Goal: Use online tool/utility: Use online tool/utility

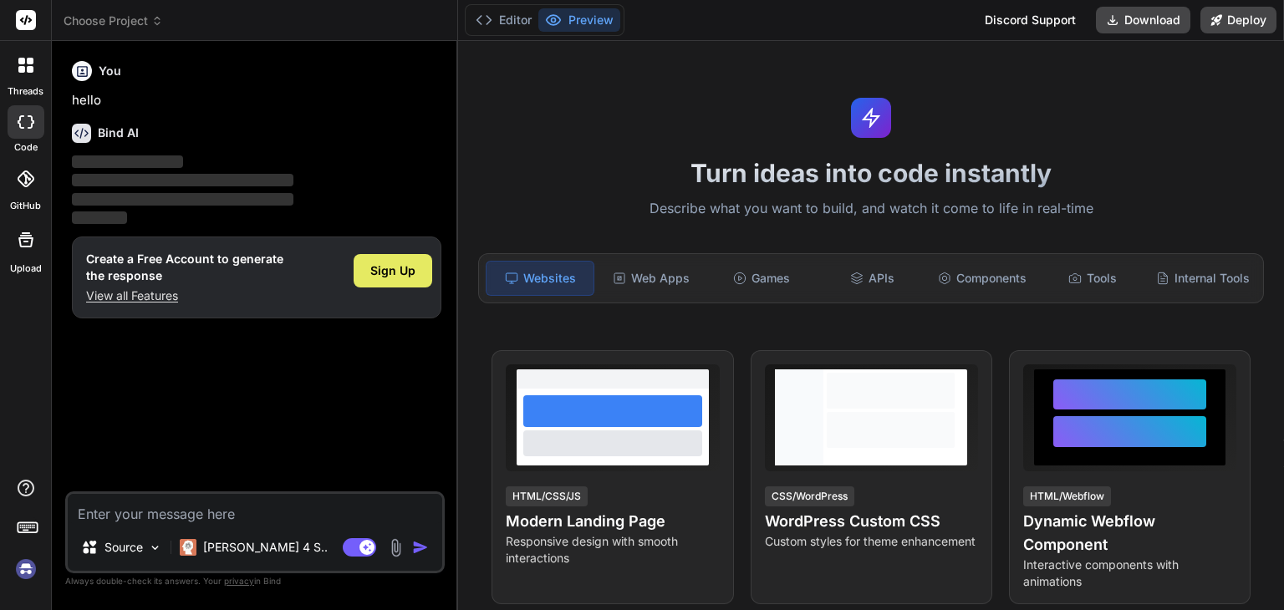
click at [396, 269] on span "Sign Up" at bounding box center [392, 270] width 45 height 17
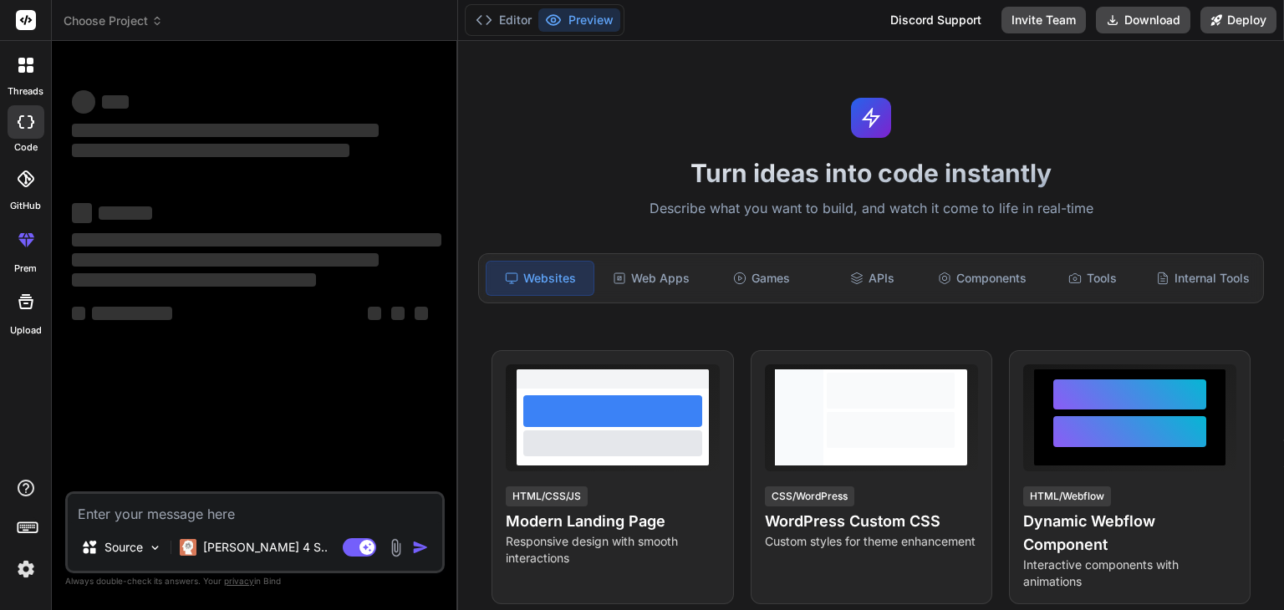
click at [289, 511] on textarea at bounding box center [255, 509] width 374 height 30
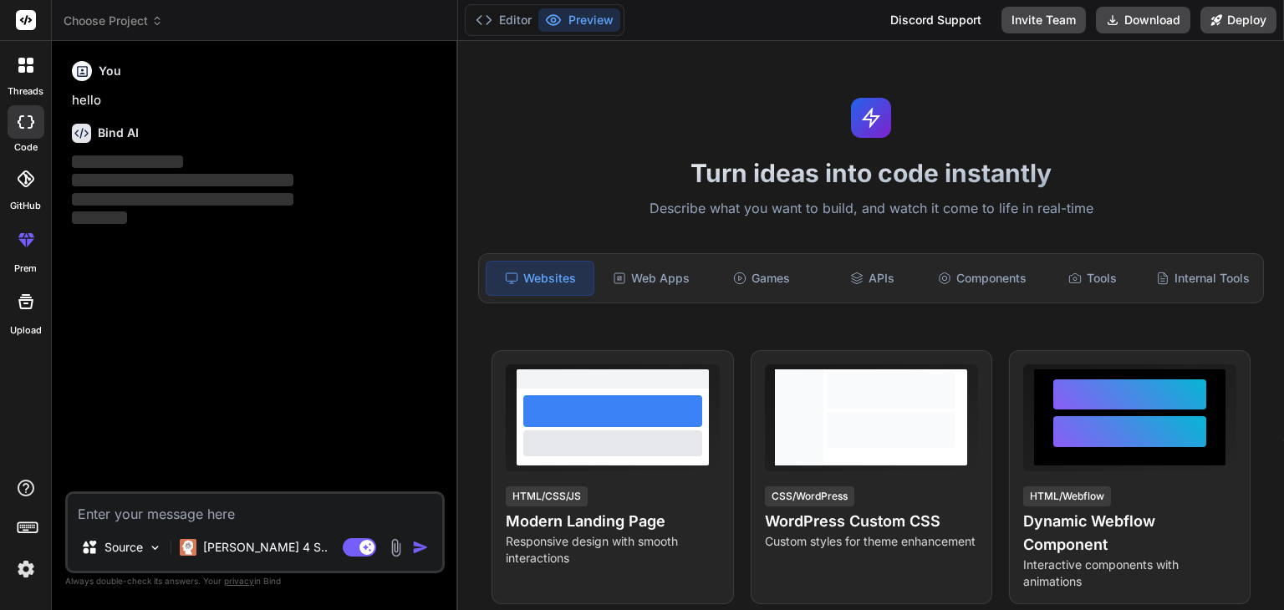
type textarea "x"
paste textarea "Loremips d sita consect adip elitseddoei temp inc utlaboree doloremagnaa: 4. **…"
type textarea "Loremips d sita consect adip elitseddoei temp inc utlaboree doloremagnaa: 4. **…"
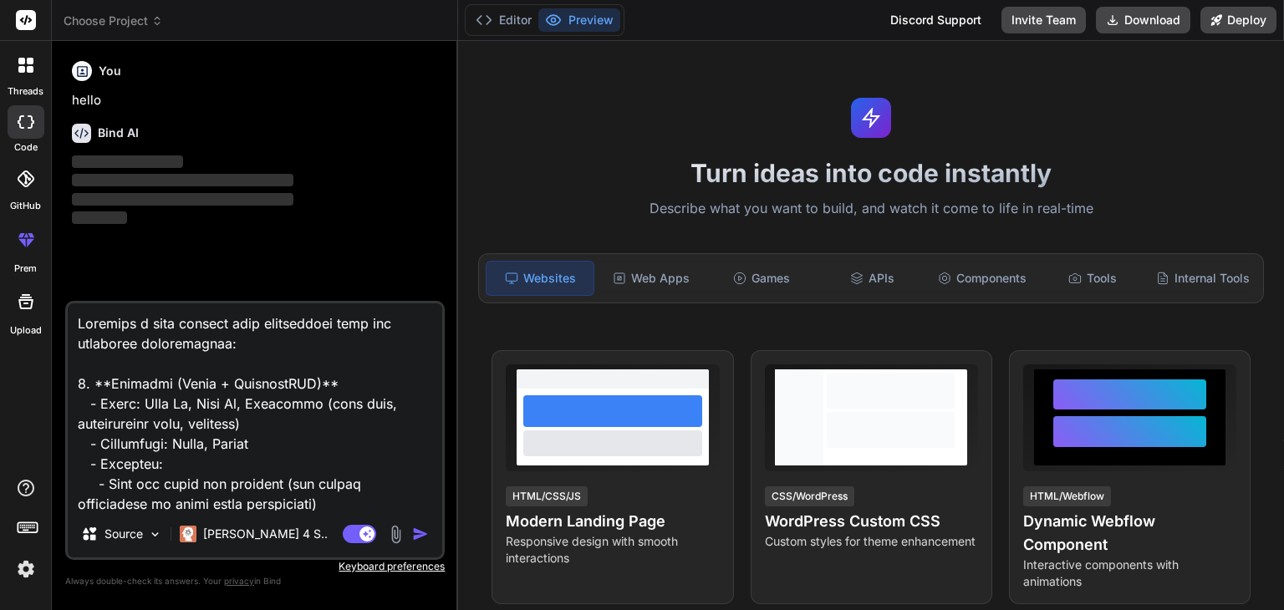
scroll to position [1124, 0]
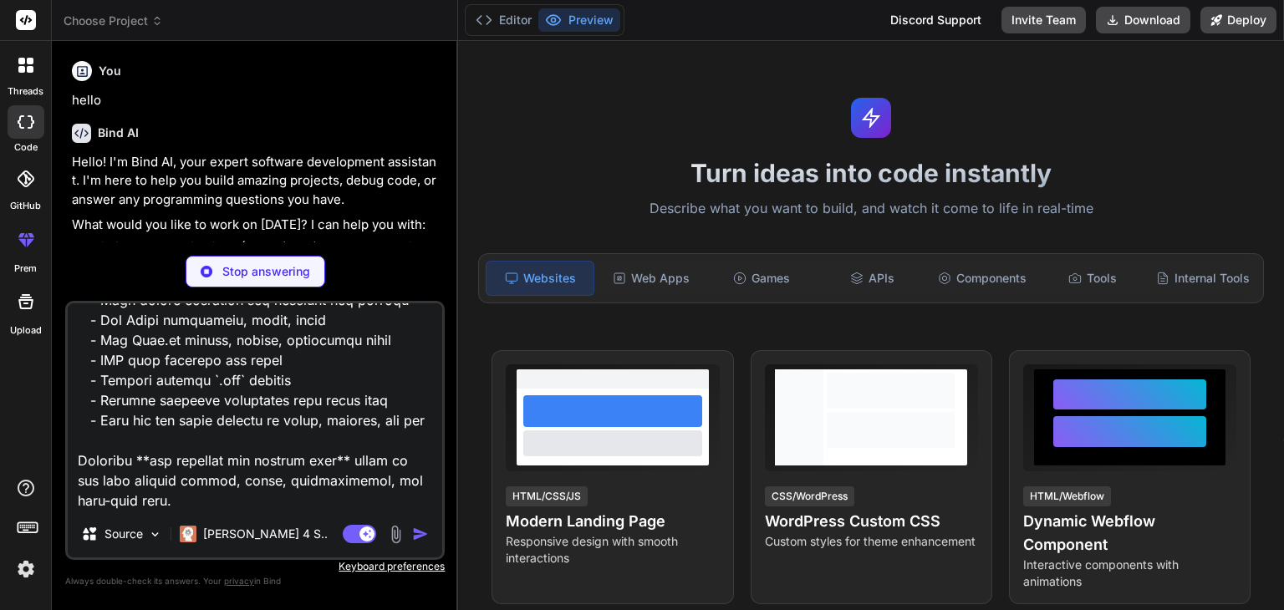
type textarea "x"
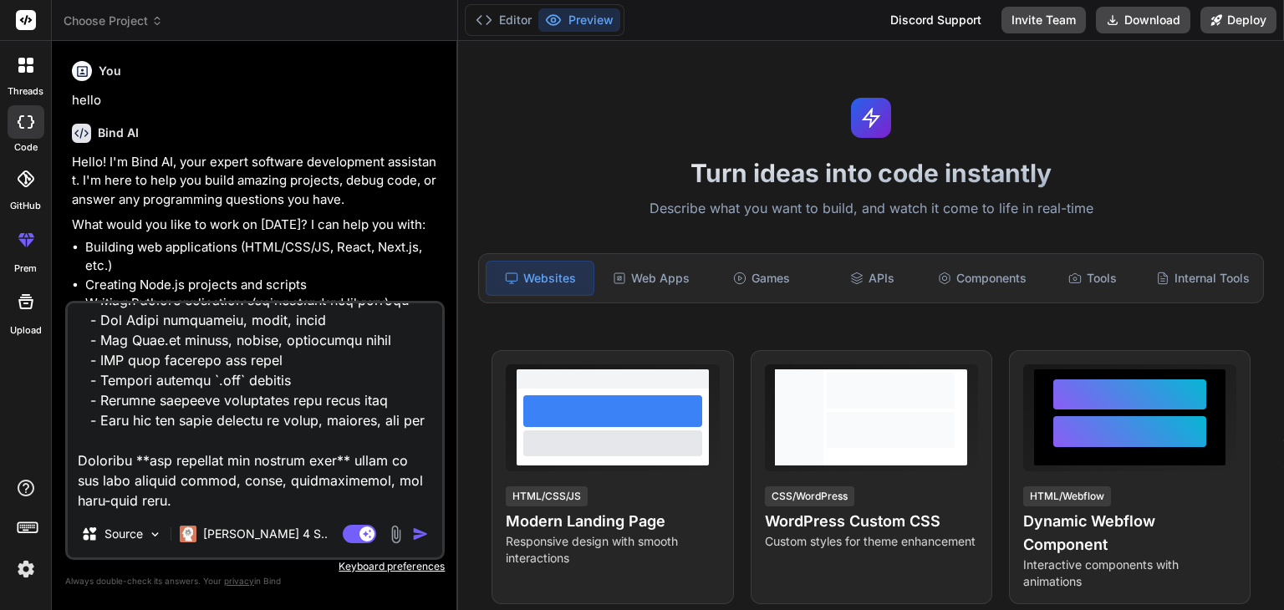
type textarea "Loremips d sita consect adip elitseddoei temp inc utlaboree doloremagnaa: 4. **…"
click at [419, 536] on img "button" at bounding box center [420, 534] width 17 height 17
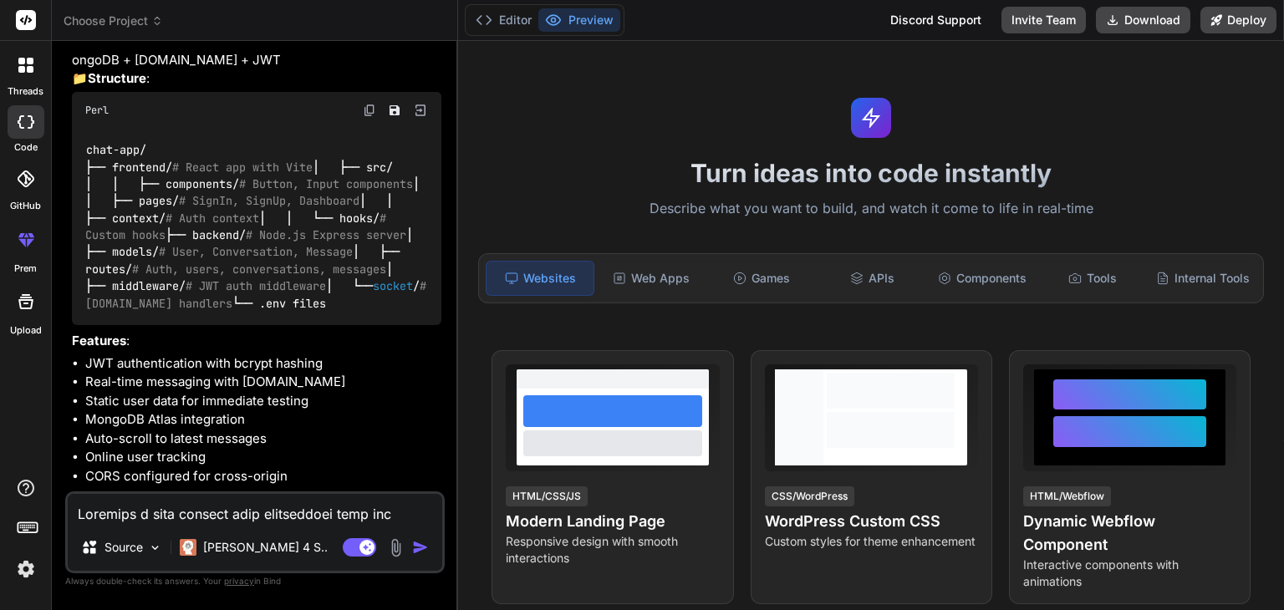
scroll to position [1096, 0]
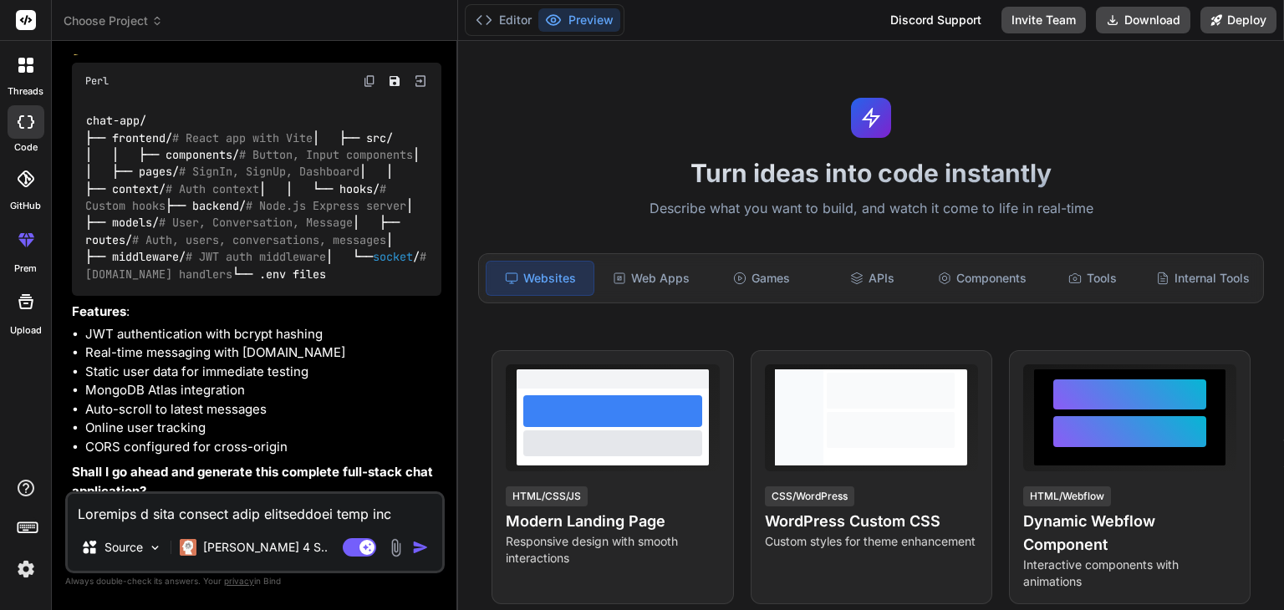
type textarea "x"
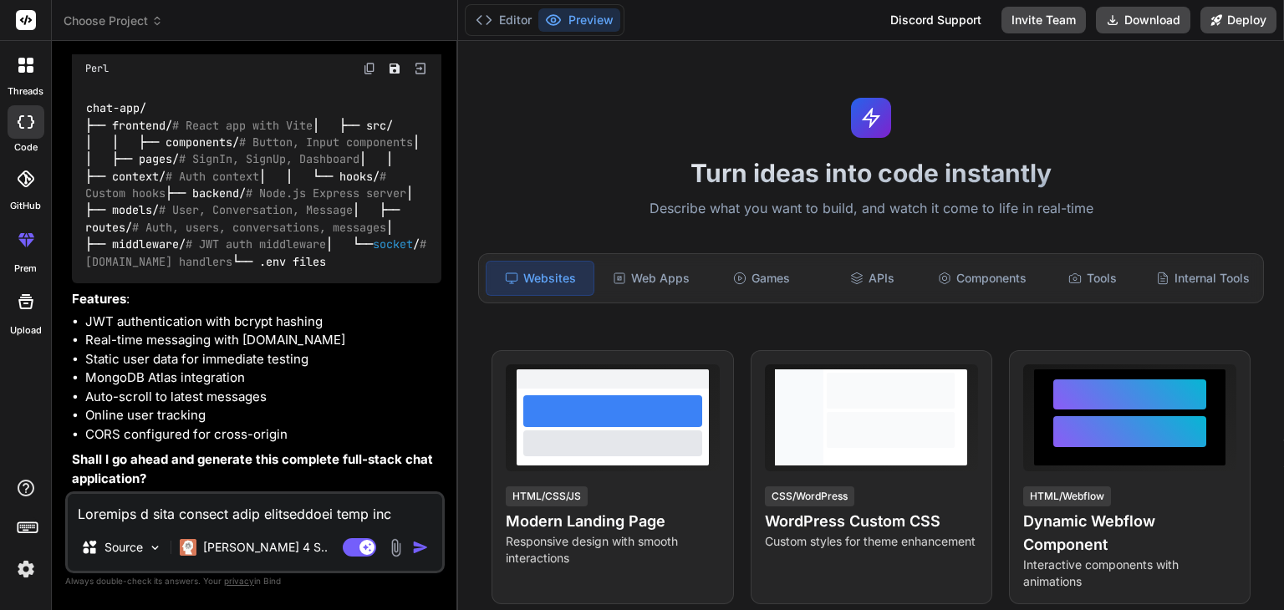
scroll to position [1264, 0]
click at [211, 524] on div "Source Claude 4 S.. Agent Mode. When this toggle is activated, AI automatically…" at bounding box center [254, 532] width 379 height 82
click at [214, 515] on textarea at bounding box center [255, 509] width 374 height 30
type textarea "y"
type textarea "x"
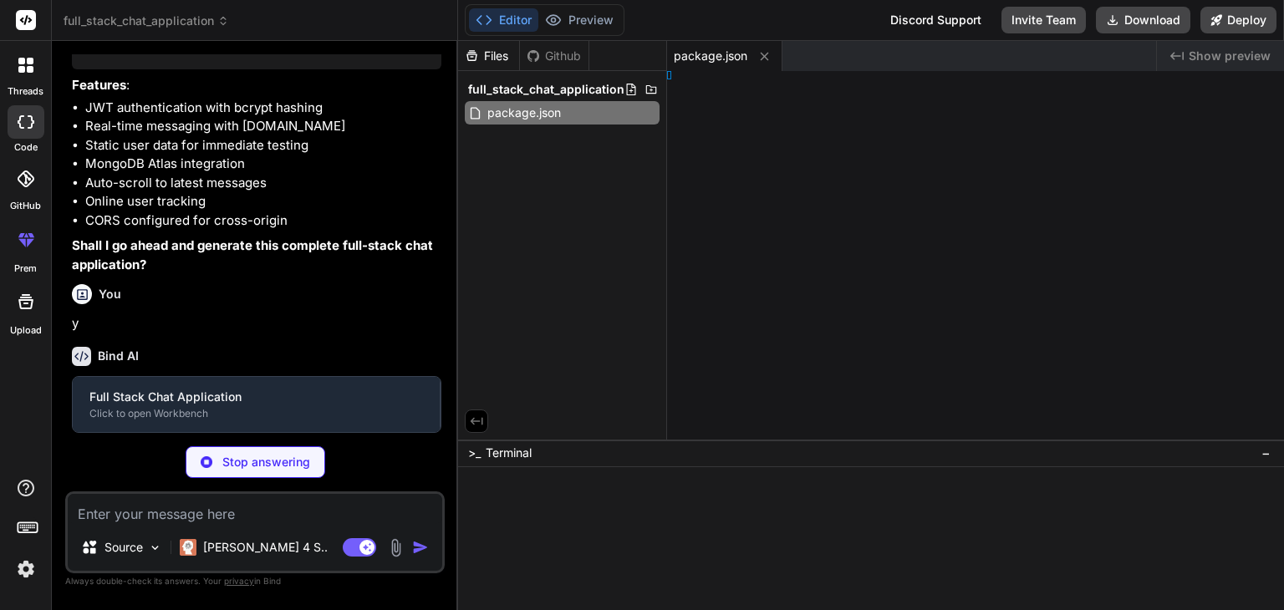
scroll to position [1437, 0]
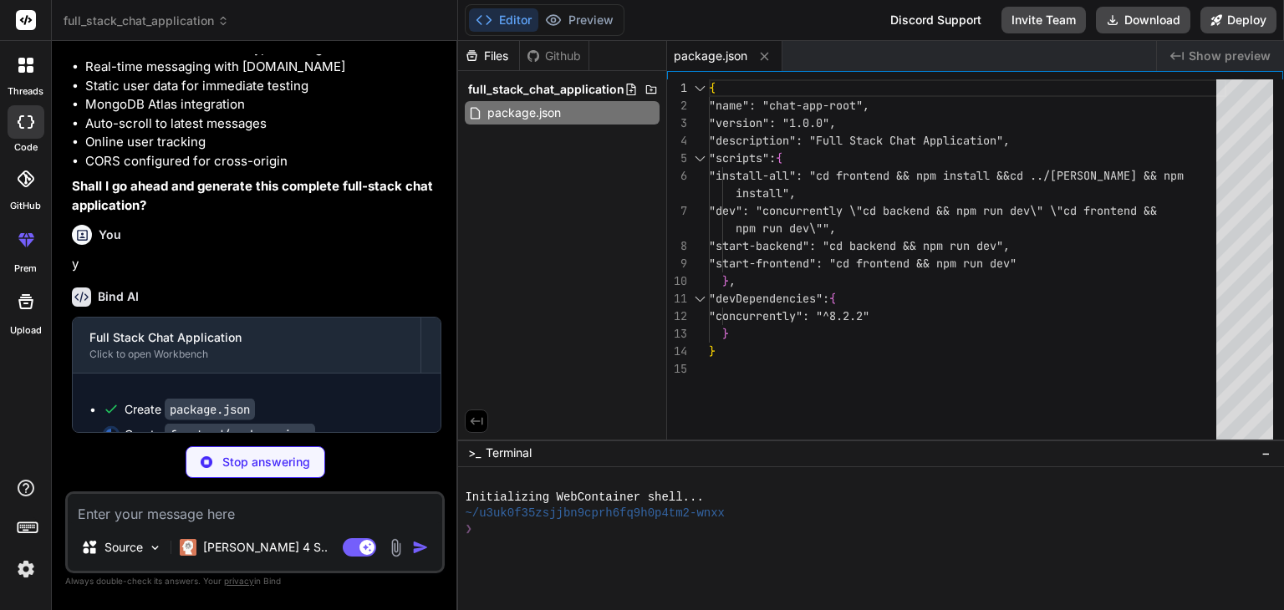
type textarea "x"
type textarea ""@vitejs/plugin-react": "^4.0.0", "autoprefixer": "^[DATE]", "postcss": "^[DATE…"
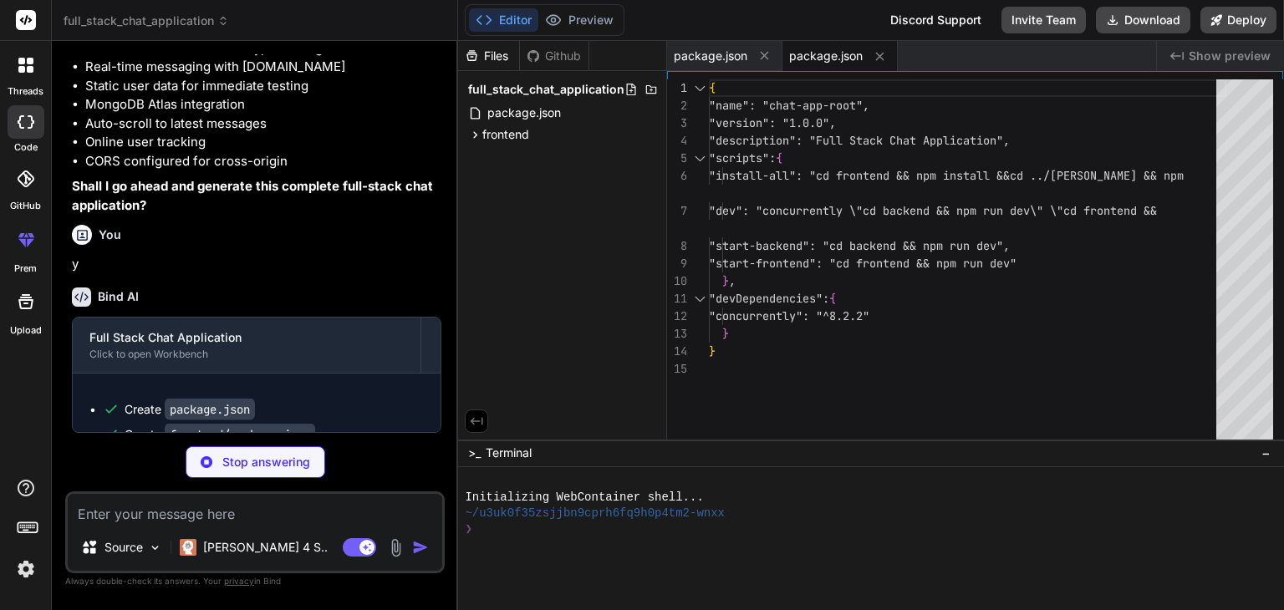
type textarea "x"
type textarea "}"
type textarea "x"
type textarea "export default { plugins: { tailwindcss: {}, autoprefixer: {}, }, }"
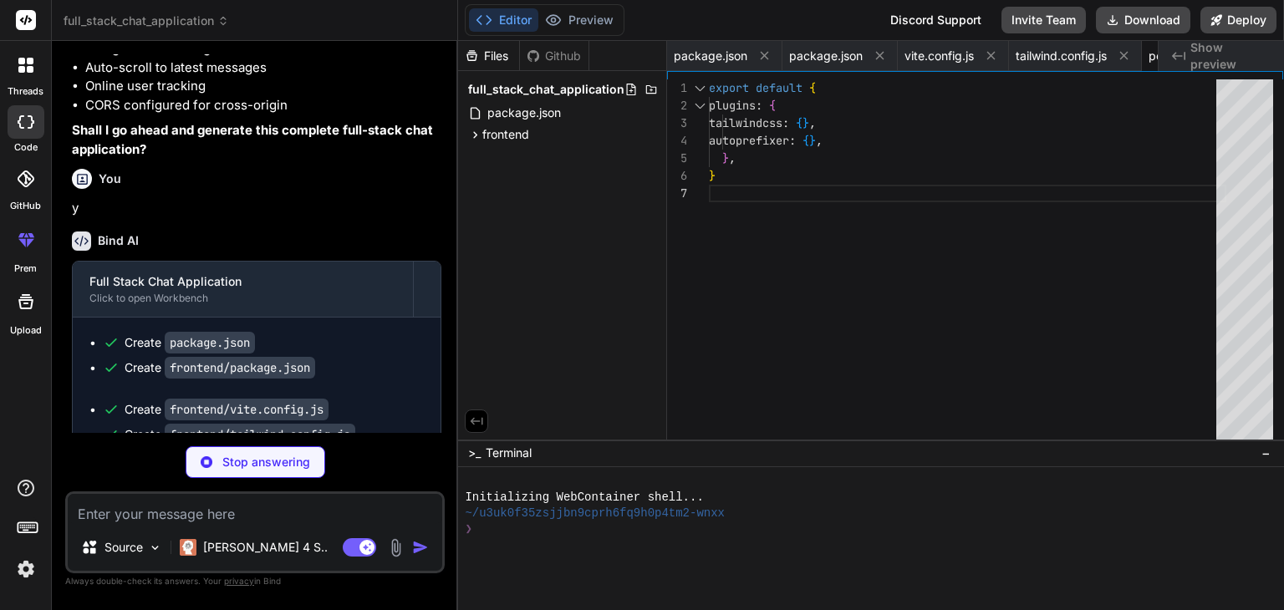
type textarea "x"
type textarea "<div id="root"></div> <script type="module" src="/src/main.jsx"></script> </bod…"
type textarea "x"
type textarea "-webkit-font-smoothing: antialiased; -moz-osx-font-smoothing: grayscale; } * { …"
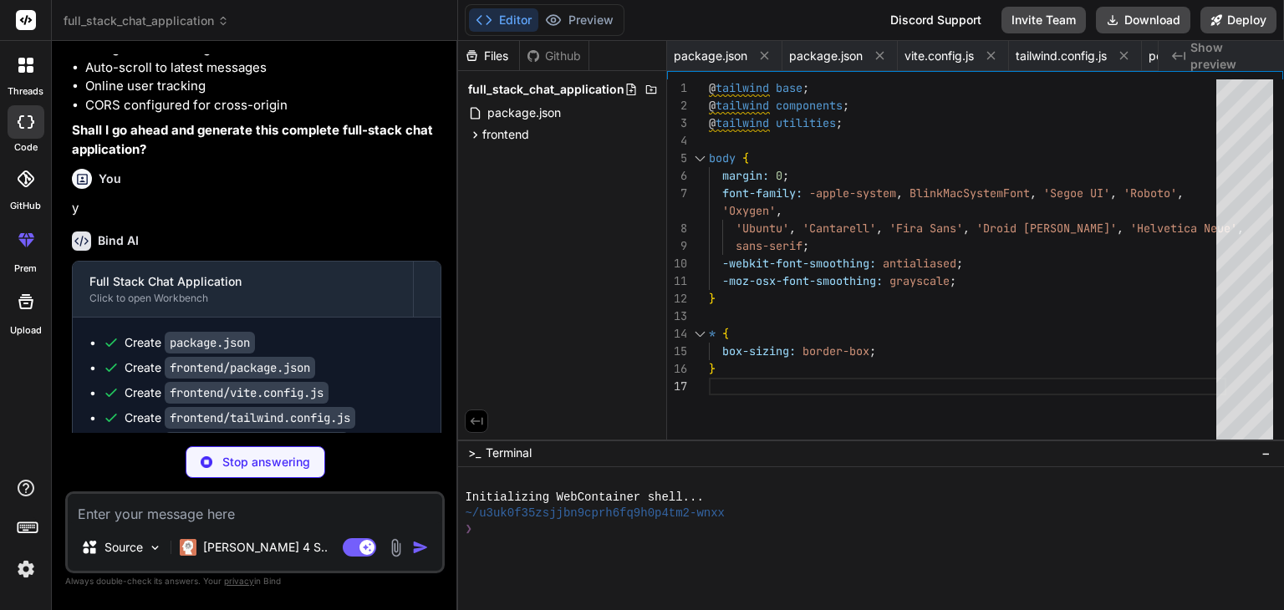
scroll to position [0, 424]
type textarea "x"
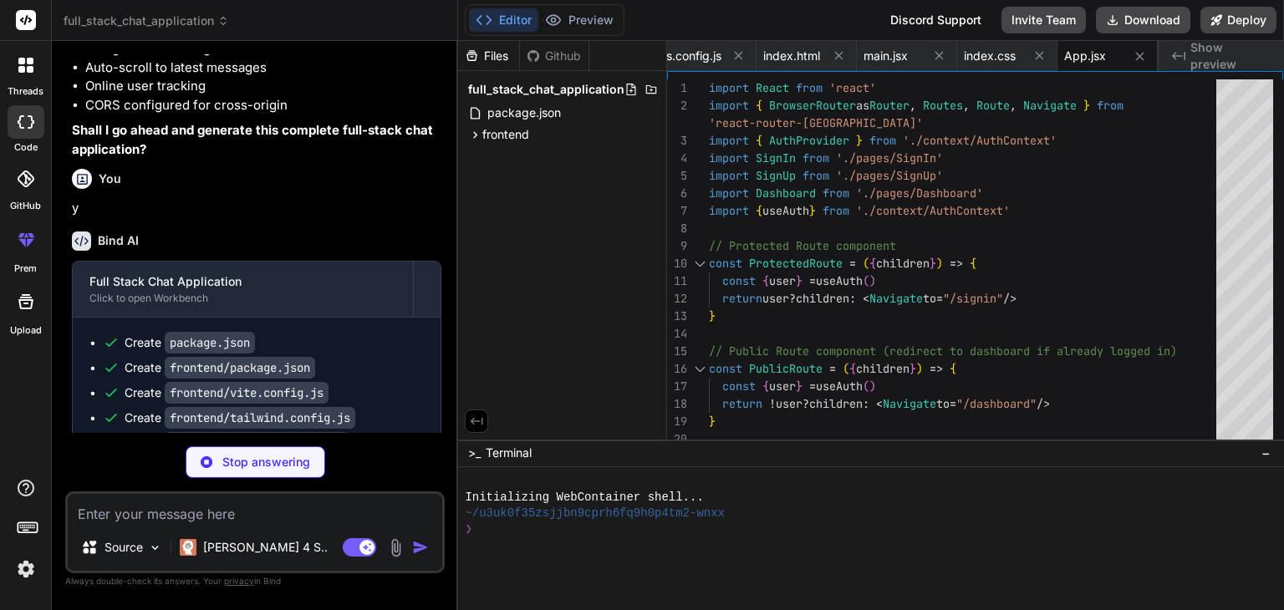
type textarea "x"
type textarea "{!loading && children} </AuthContext.Provider> ) }"
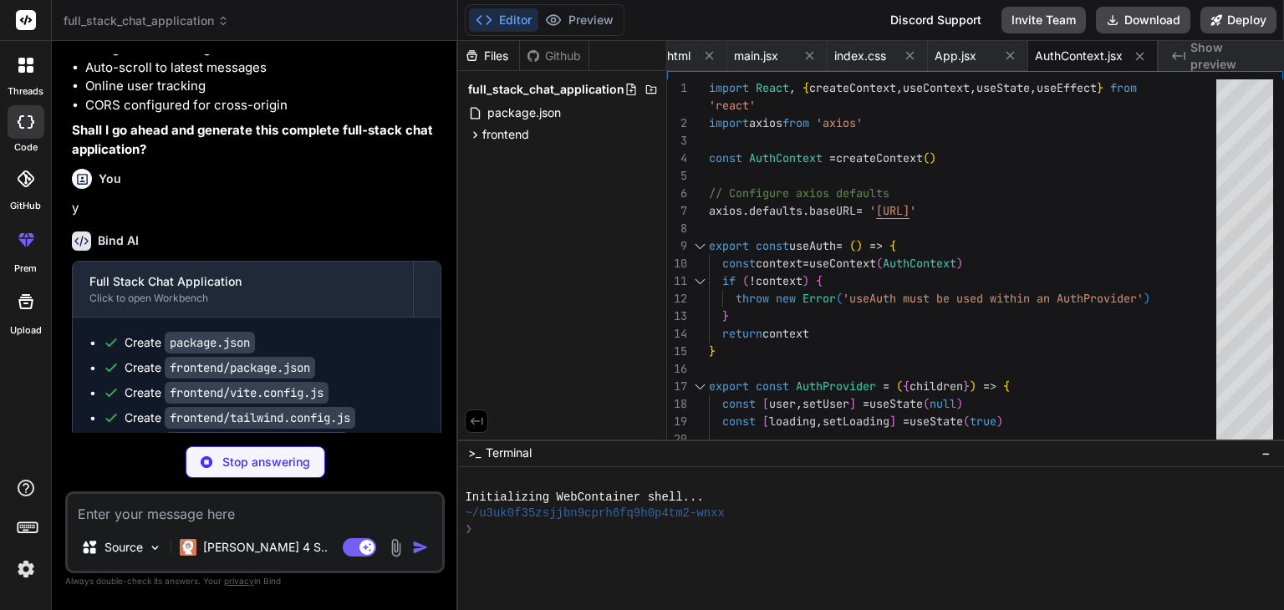
type textarea "x"
type textarea "</button> ) } export default Button"
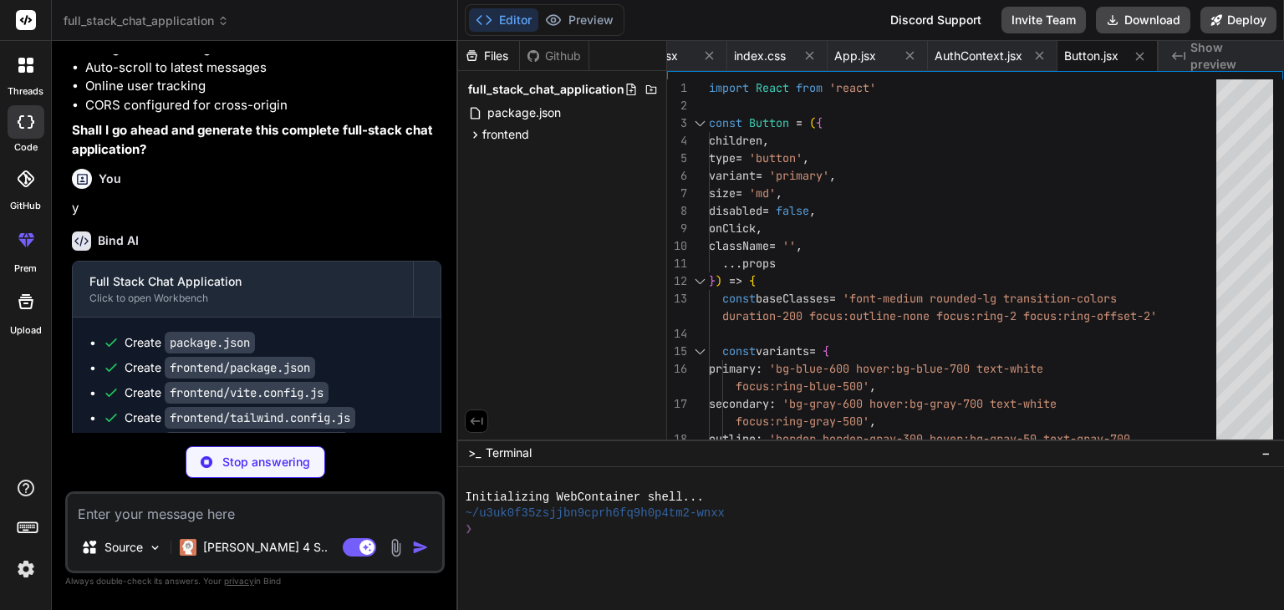
type textarea "x"
type textarea "{error && ( <p className="mt-1 text-sm text-red-600">{error}</p> )} </div> ) } …"
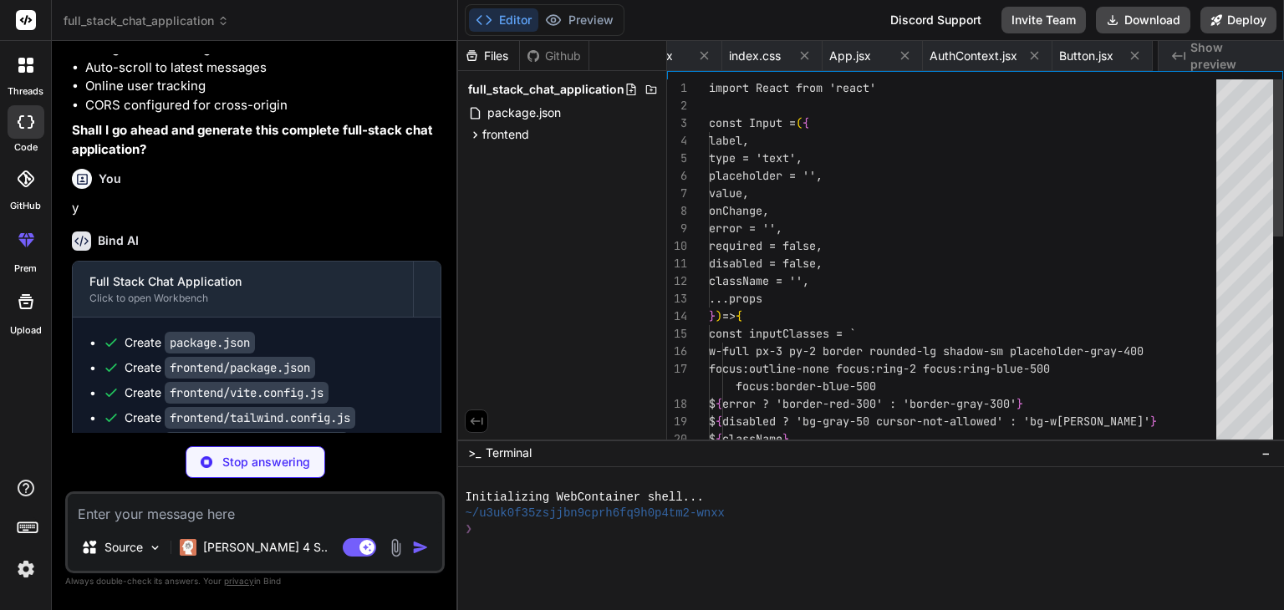
scroll to position [0, 854]
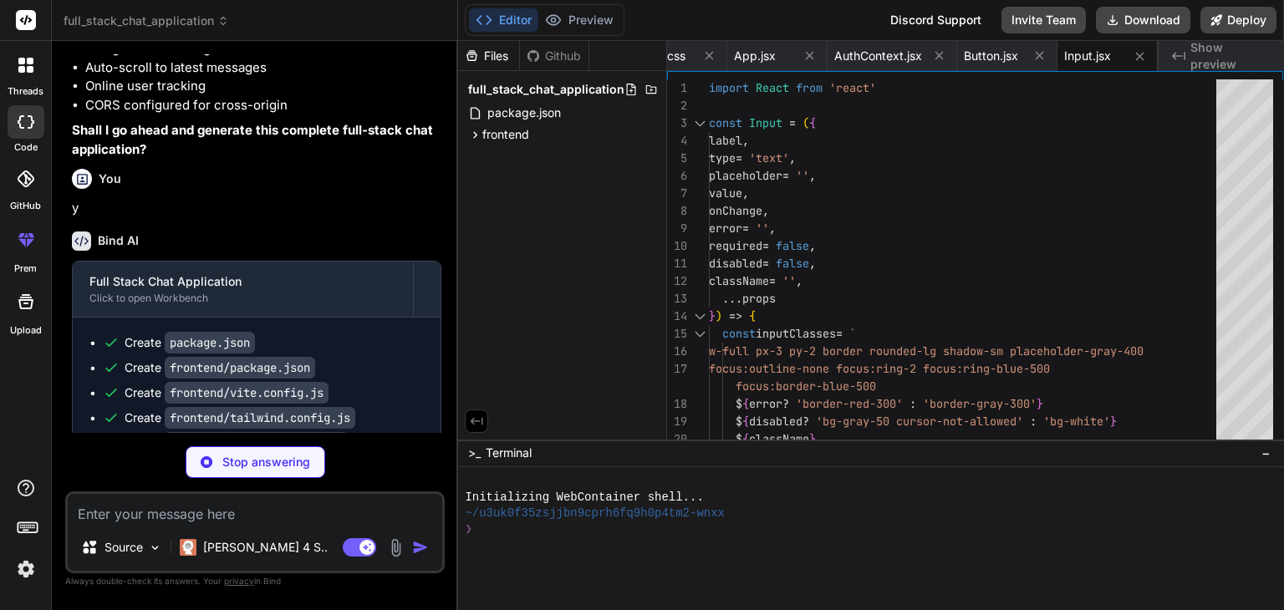
type textarea "x"
type textarea "</div> </div> ) } export default SignIn"
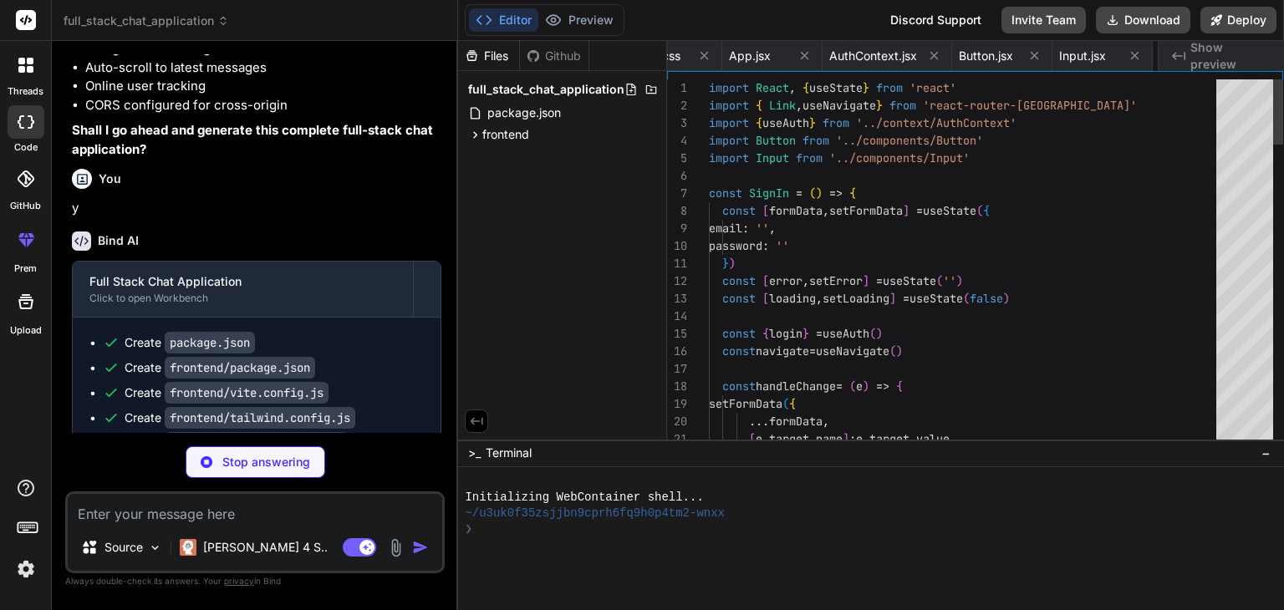
scroll to position [0, 954]
type textarea "x"
type textarea "export default SignUp"
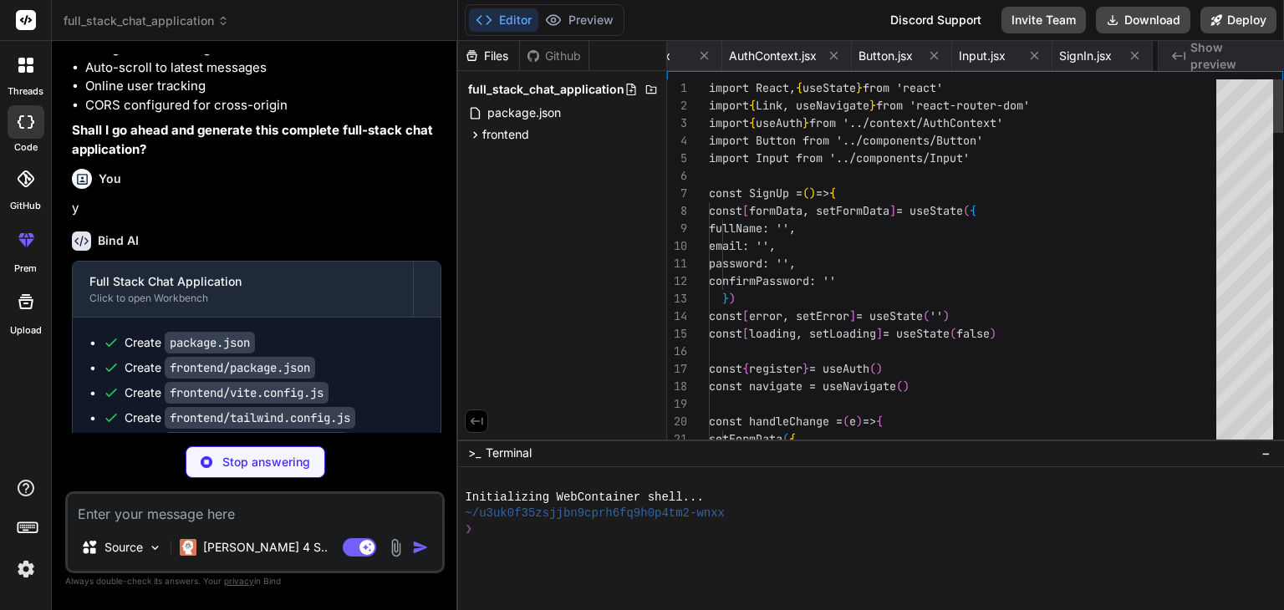
scroll to position [0, 1055]
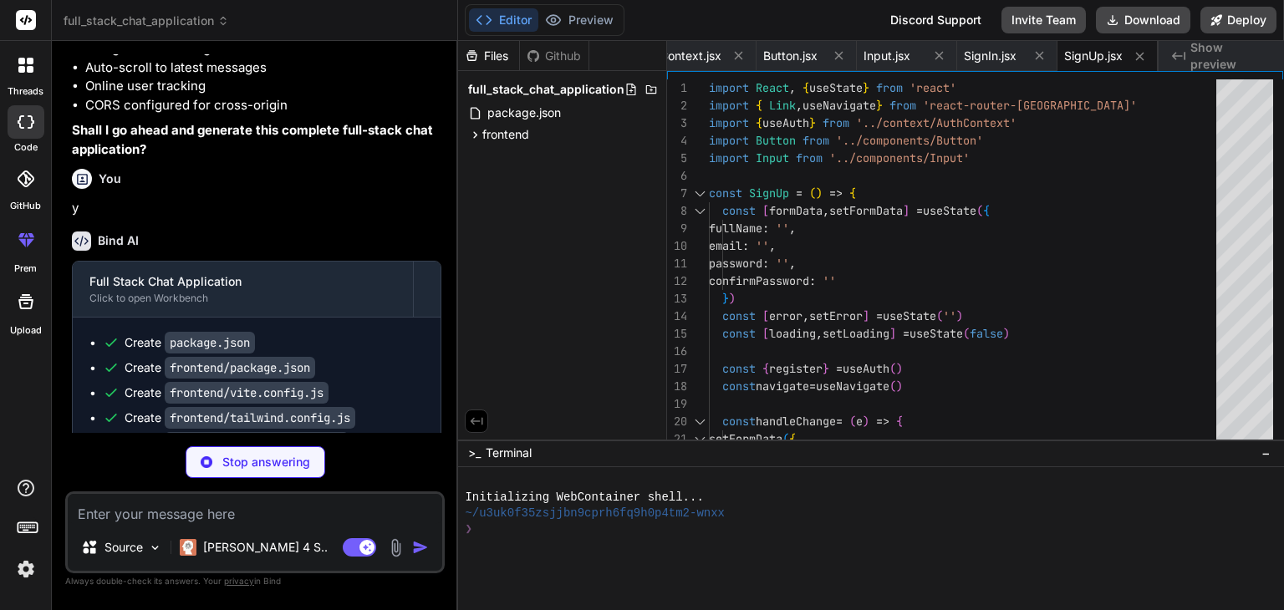
type textarea "x"
type textarea ") } export default Dashboard"
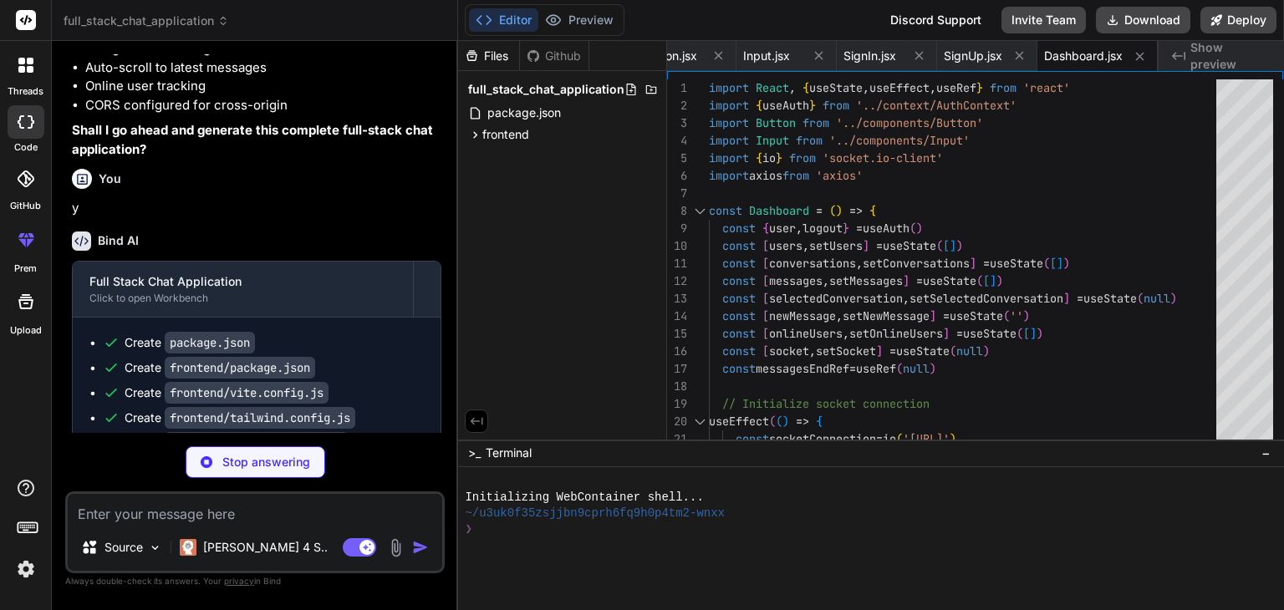
type textarea "x"
type textarea ""nodemon": "^3.0.1" } }"
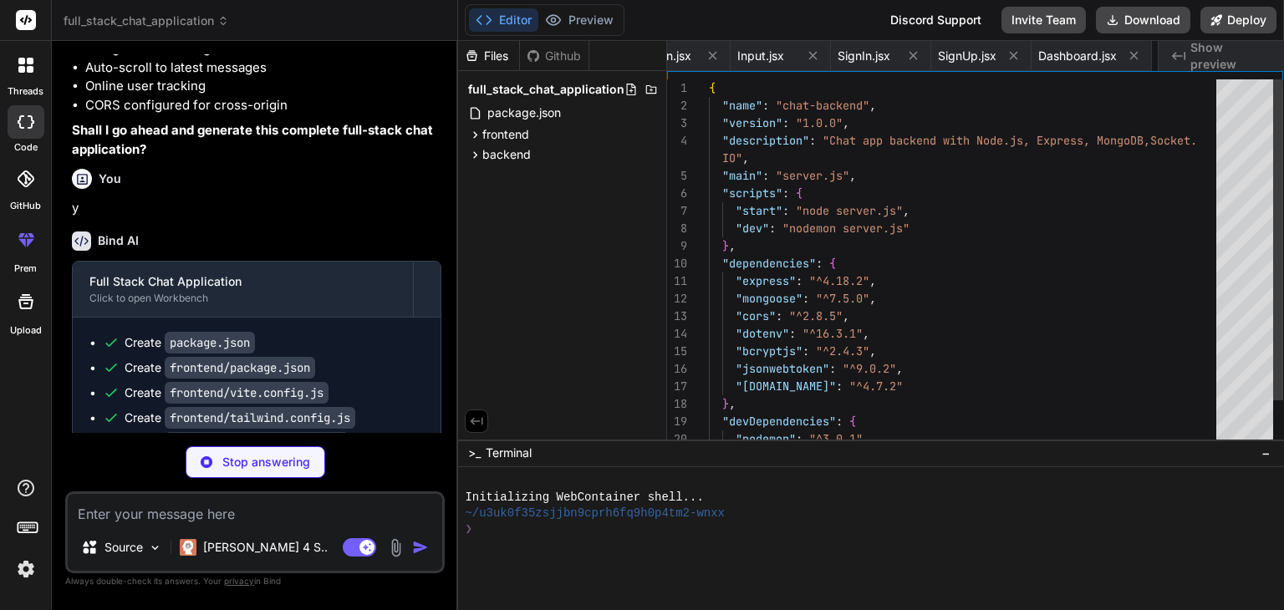
scroll to position [0, 1291]
type textarea "x"
type textarea "PORT=5000 MONGO_URI=mongodb+srv://your-username:[EMAIL_ADDRESS][DOMAIN_NAME]/ch…"
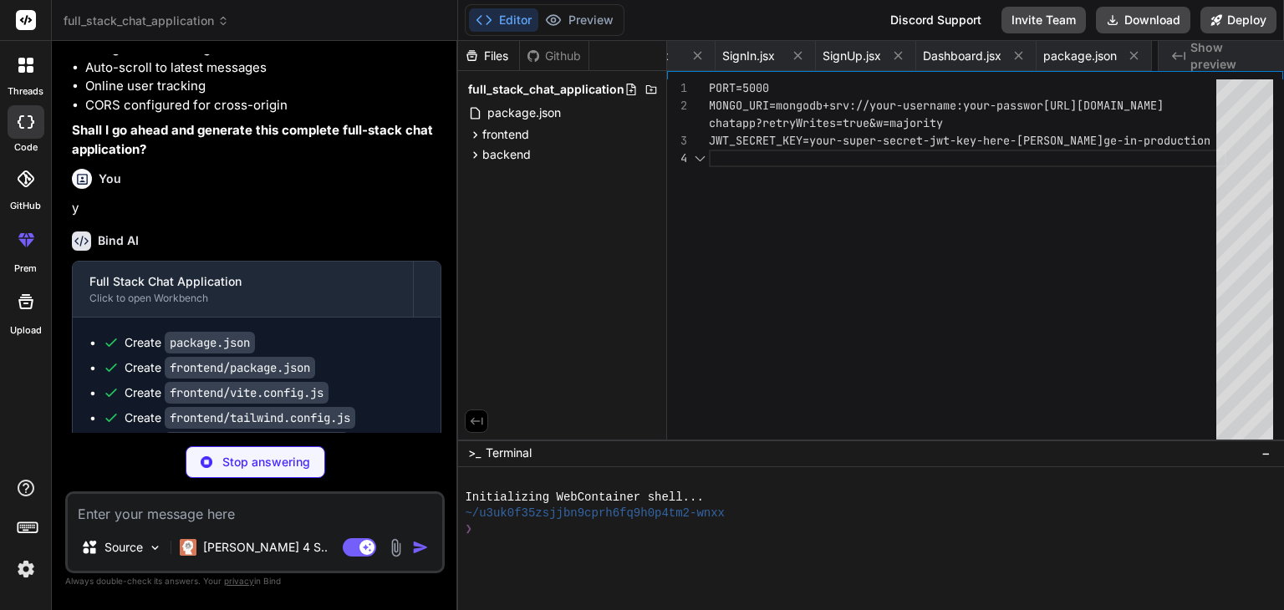
scroll to position [0, 1391]
type textarea "x"
type textarea "})"
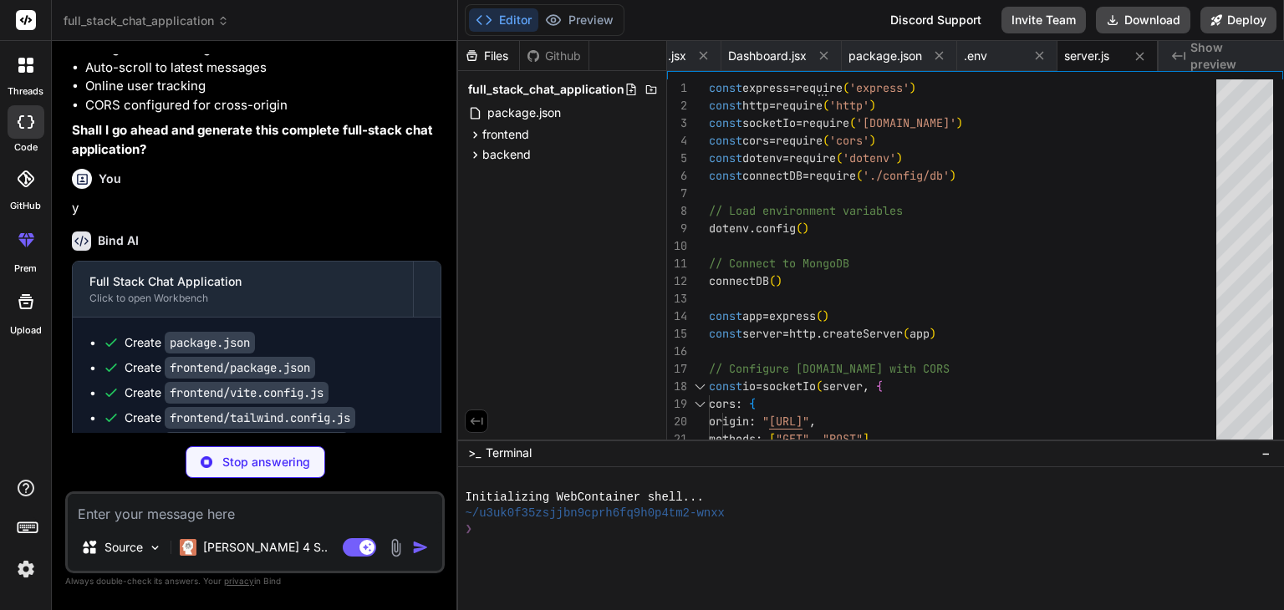
type textarea "x"
type textarea "} module.exports = connectDB"
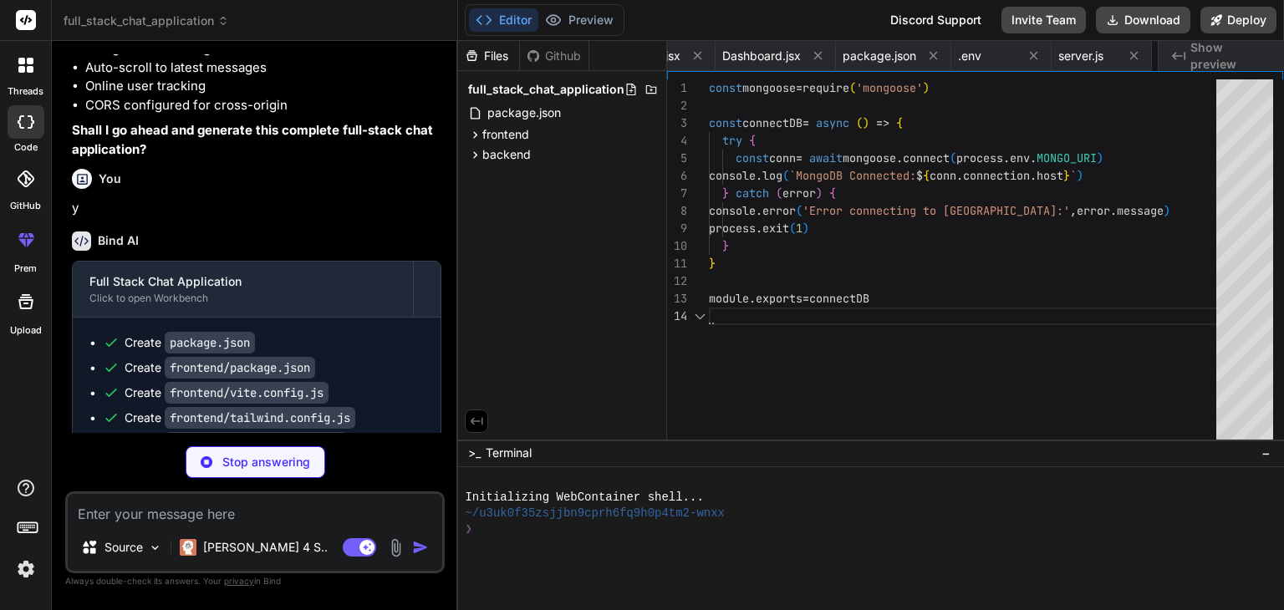
scroll to position [0, 1592]
type textarea "x"
type textarea "}, { timestamps: true }) module.exports = mongoose.model('User', userSchema)"
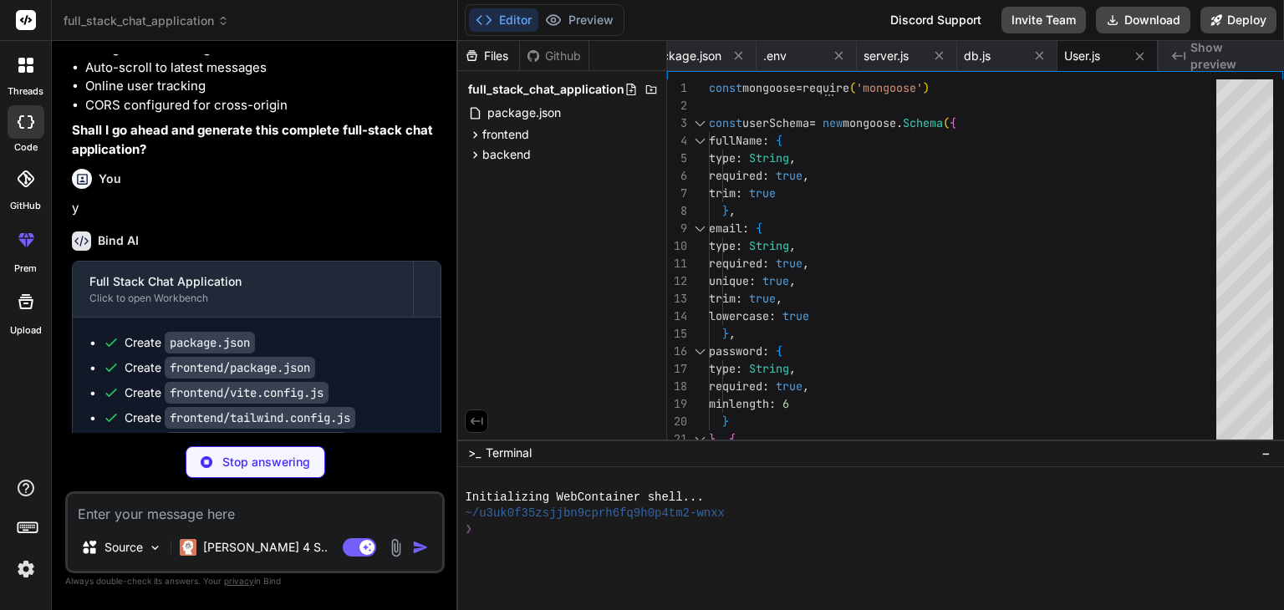
type textarea "x"
type textarea "}, { timestamps: true }) module.exports = mongoose.model('Conversation', conver…"
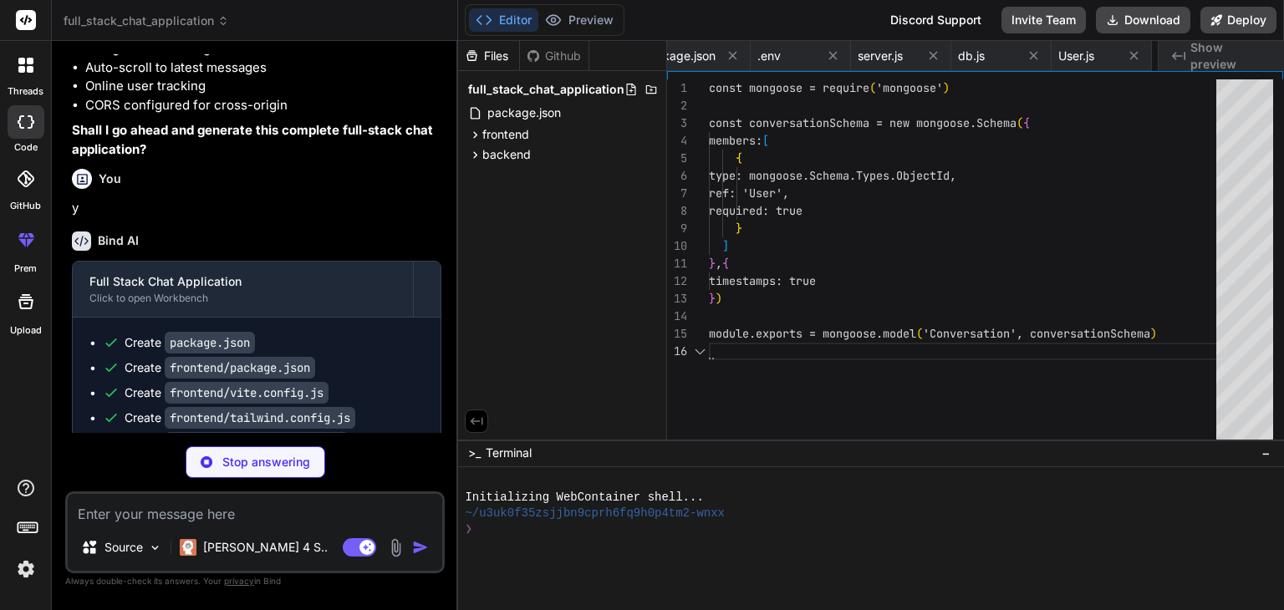
scroll to position [0, 1819]
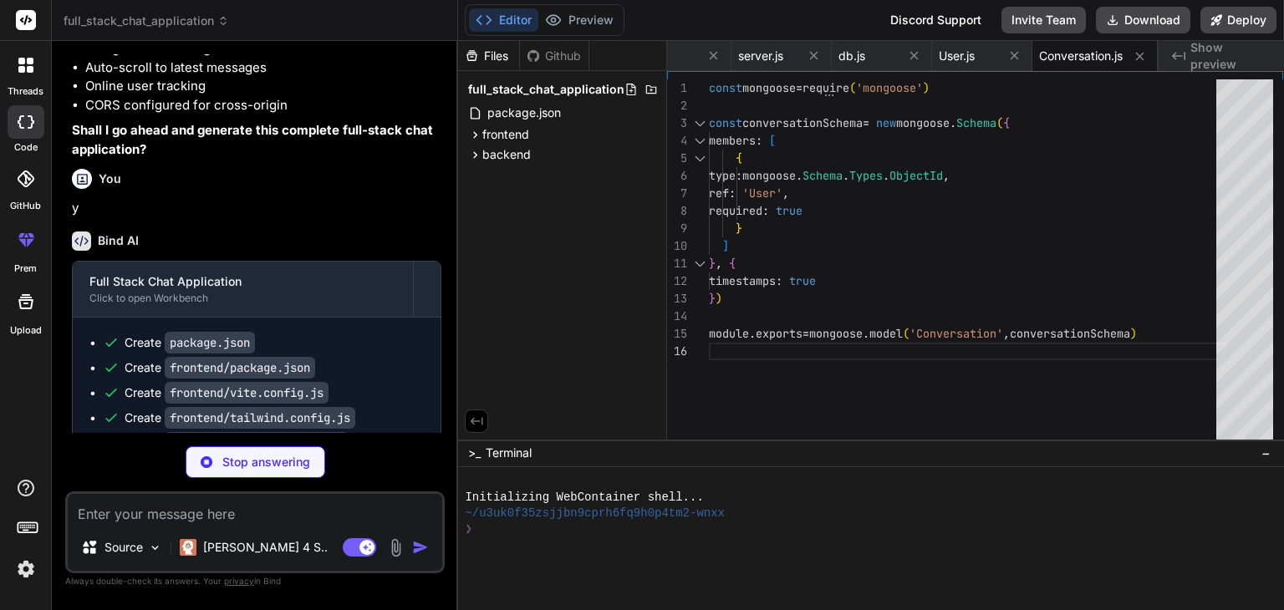
type textarea "x"
type textarea "}) module.exports = mongoose.model('Message', messageSchema)"
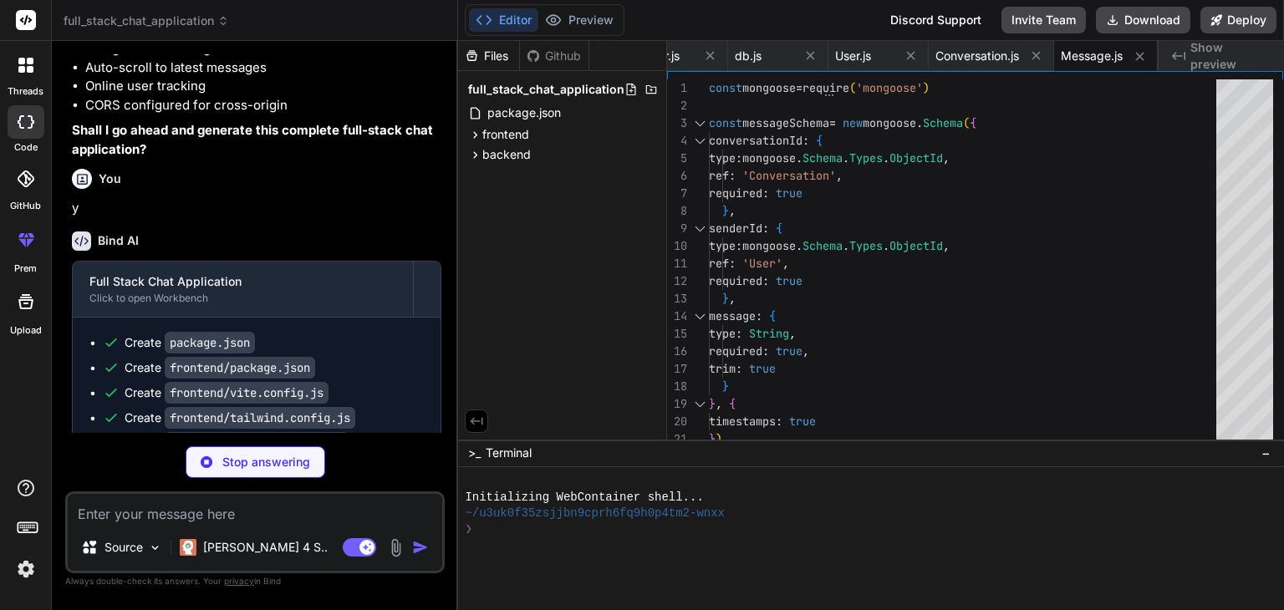
type textarea "x"
type textarea "next() } catch (error) { console.error('Auth middleware error:', error) res.sta…"
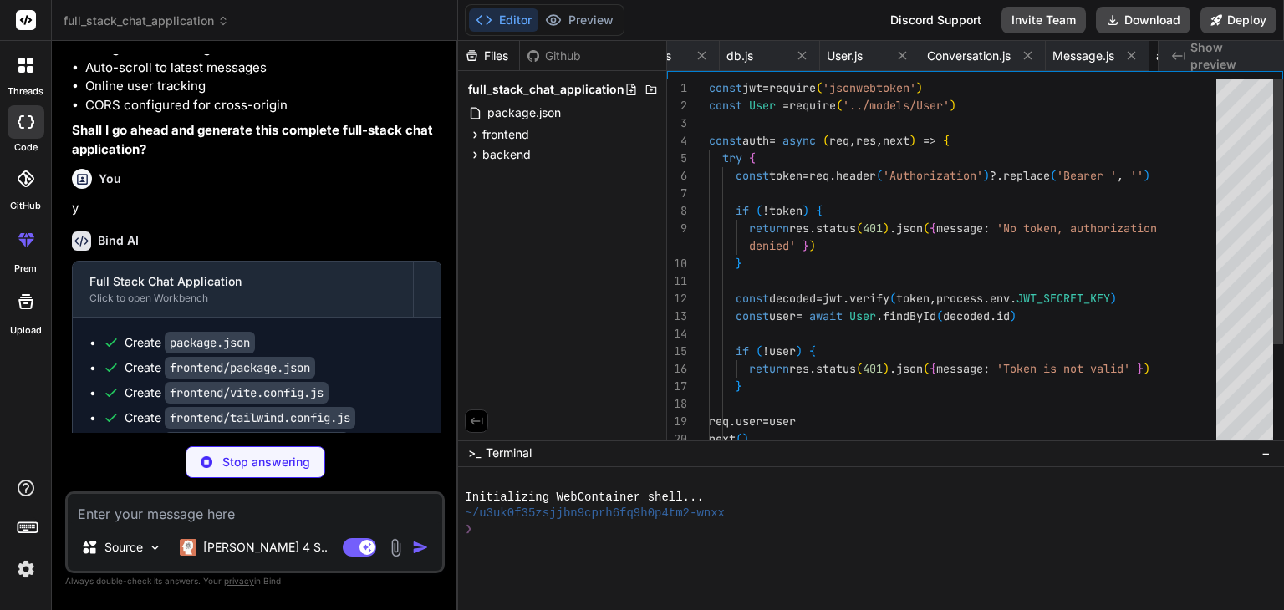
scroll to position [0, 2024]
type textarea "x"
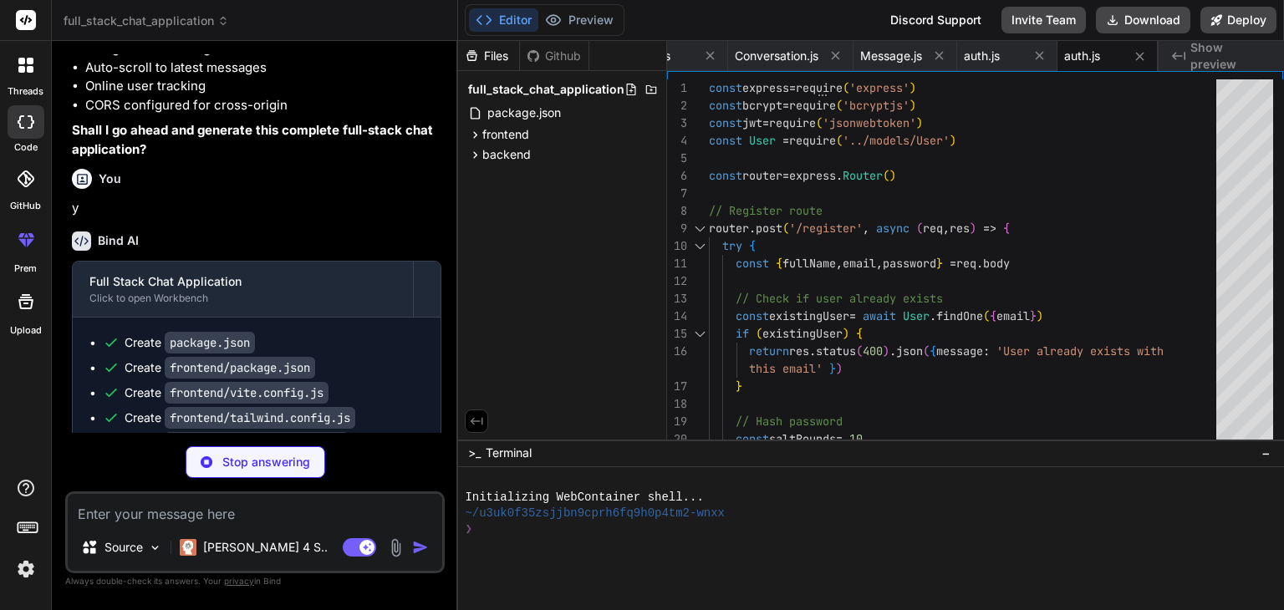
type textarea "x"
type textarea "} }) module.exports = router"
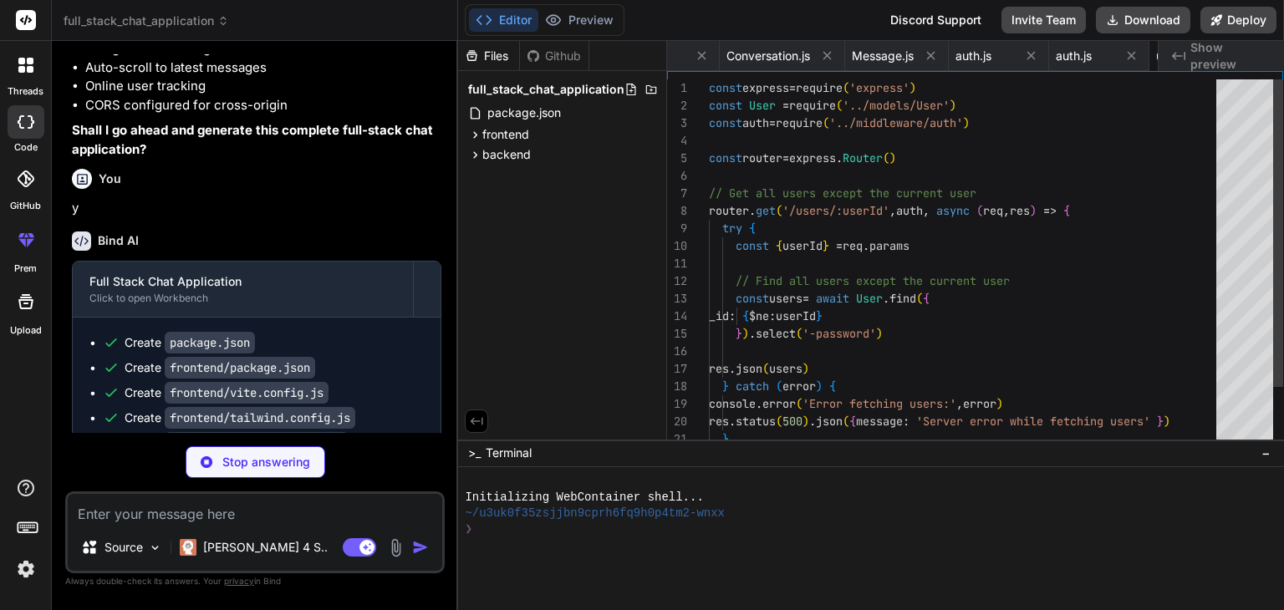
scroll to position [0, 2225]
type textarea "x"
type textarea "module.exports = router"
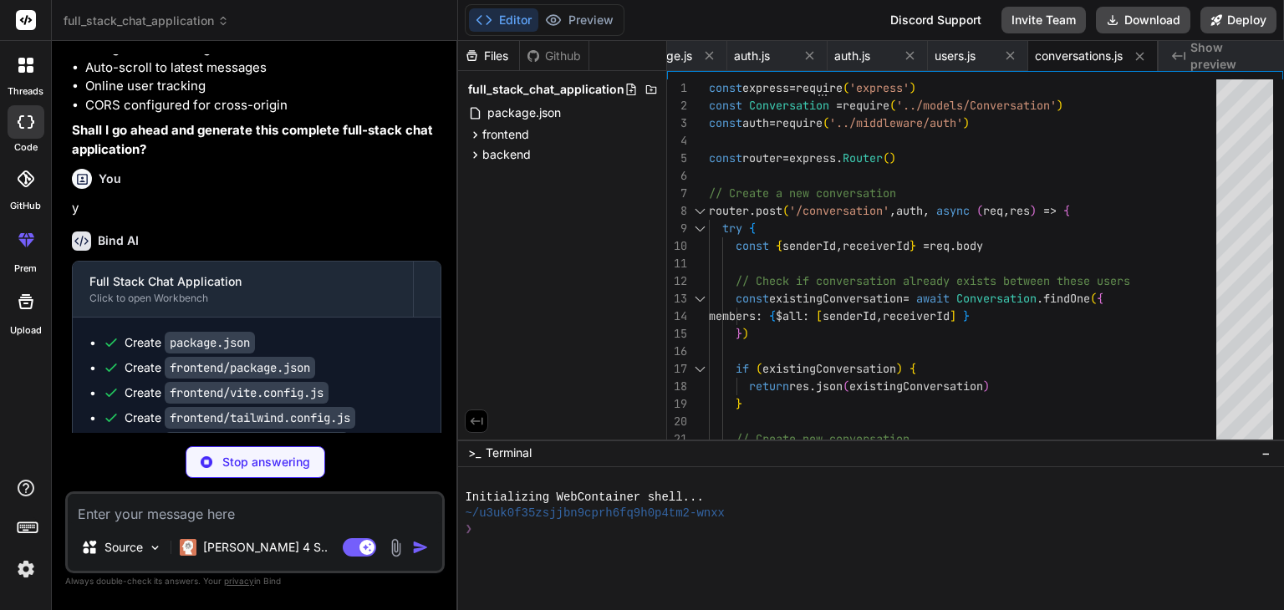
type textarea "x"
type textarea "}) module.exports = router"
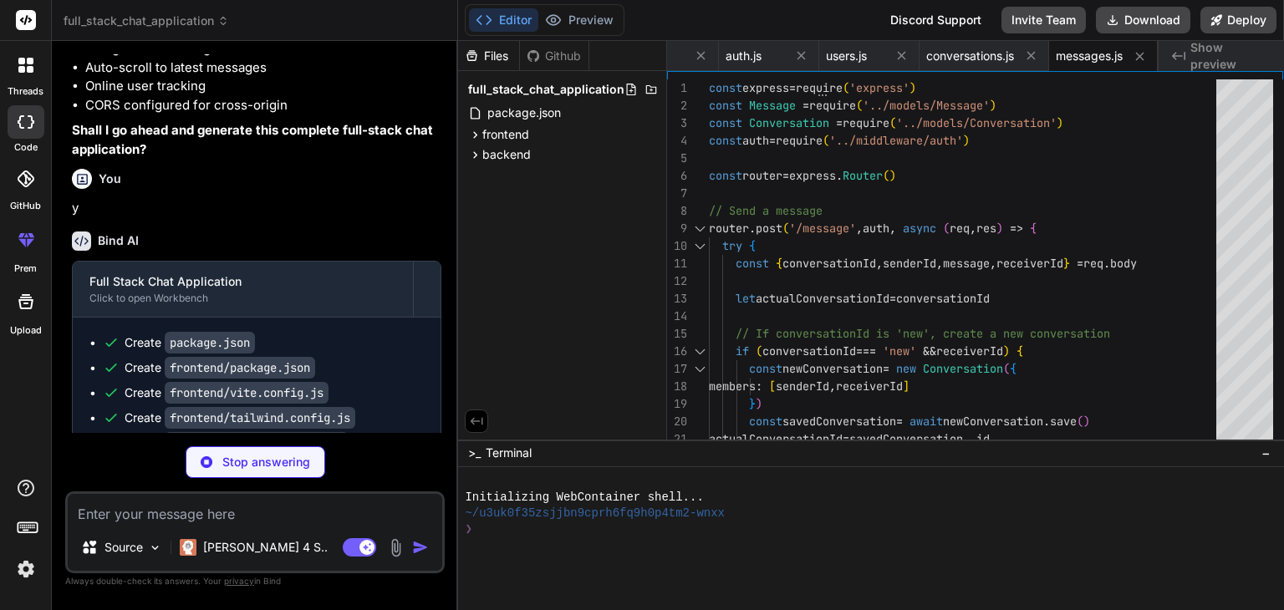
type textarea "x"
type textarea "// Broadcast updated online users list io.emit('onlineUsers', Array.from(online…"
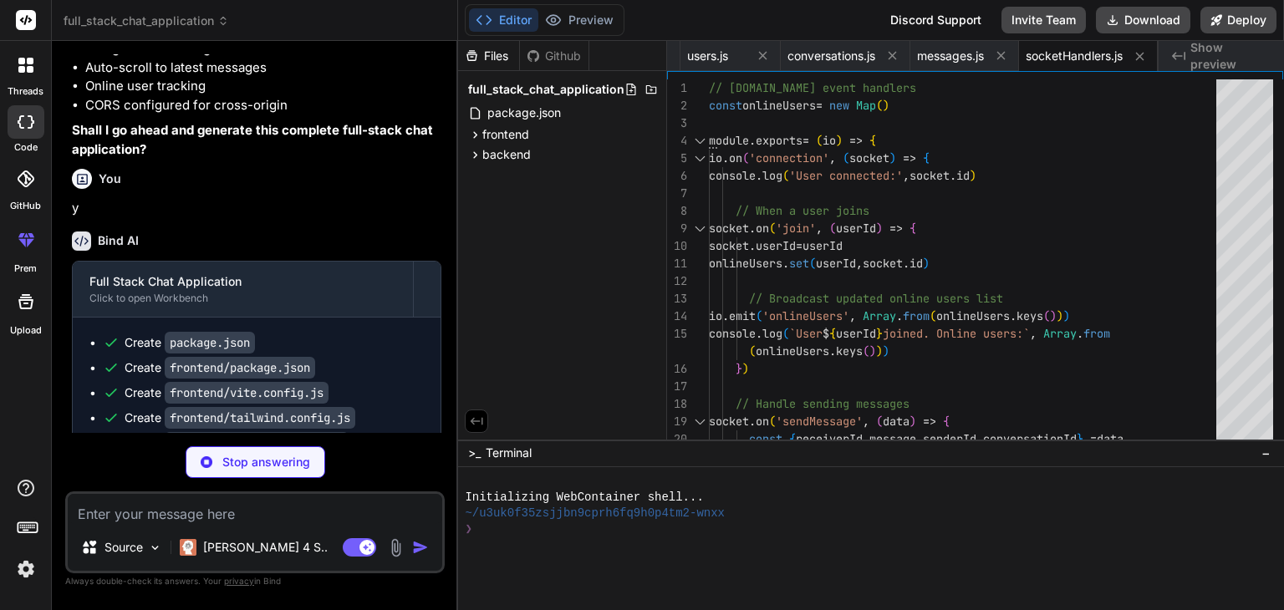
type textarea "x"
type textarea "// Run the seeder if (require.main === module) { seedUsers() } module.exports =…"
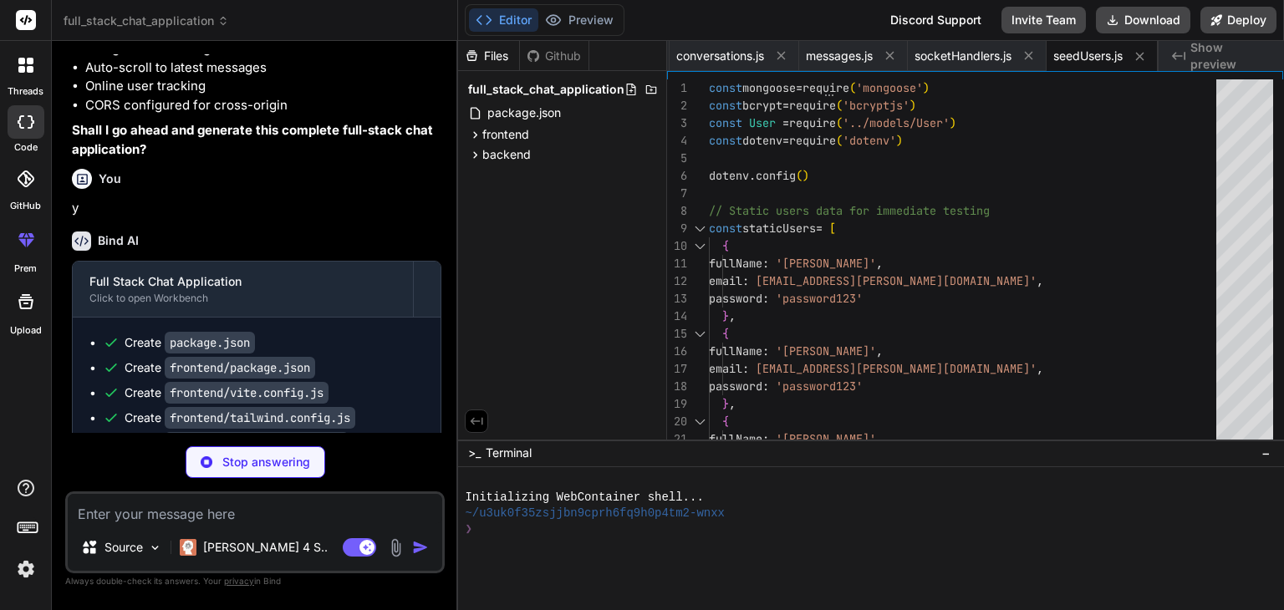
type textarea "x"
type textarea "(LICENSE)."
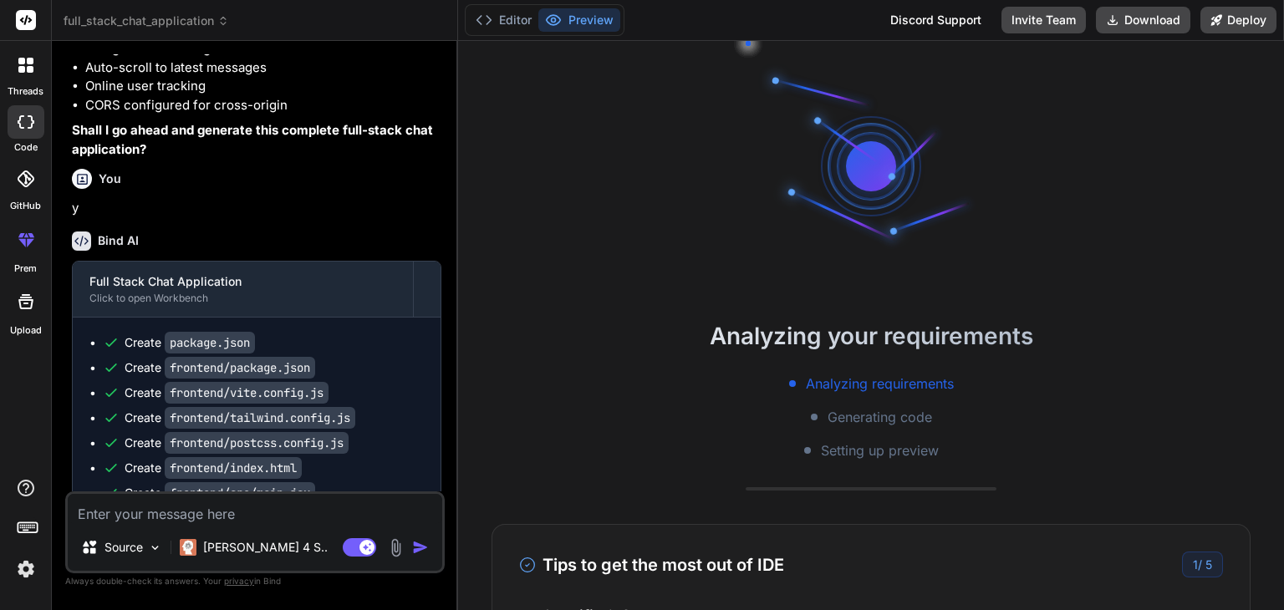
scroll to position [127, 0]
type textarea "x"
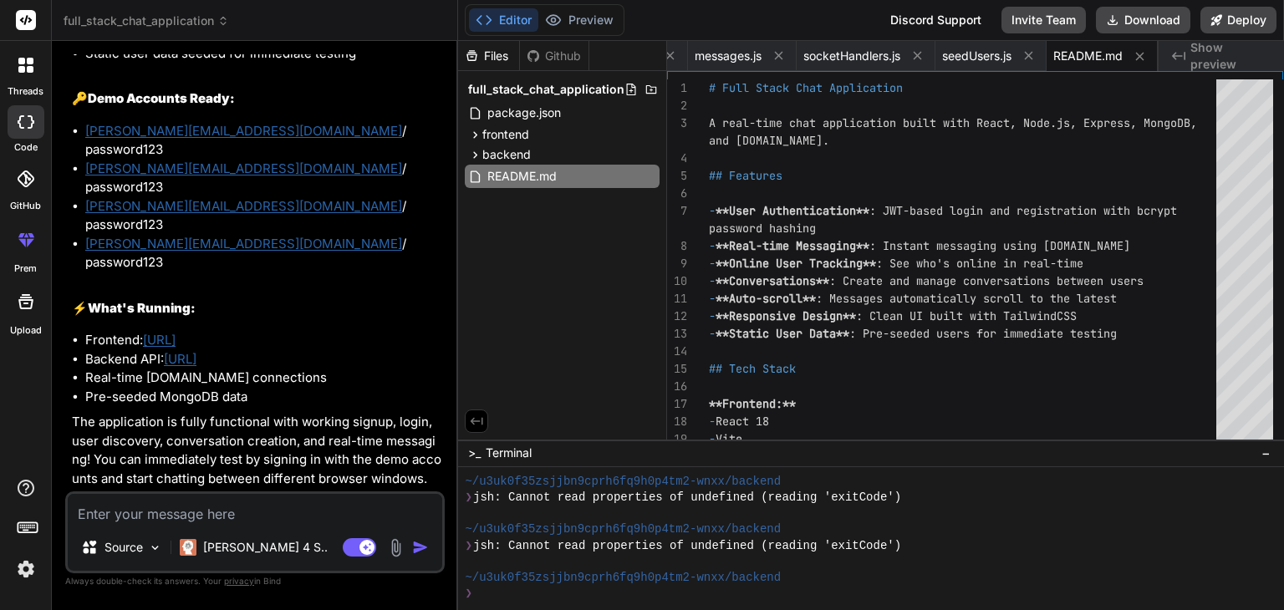
scroll to position [3275, 0]
click at [1211, 51] on span "Show preview" at bounding box center [1230, 55] width 80 height 33
click at [244, 515] on textarea at bounding box center [255, 509] width 374 height 30
type textarea "w"
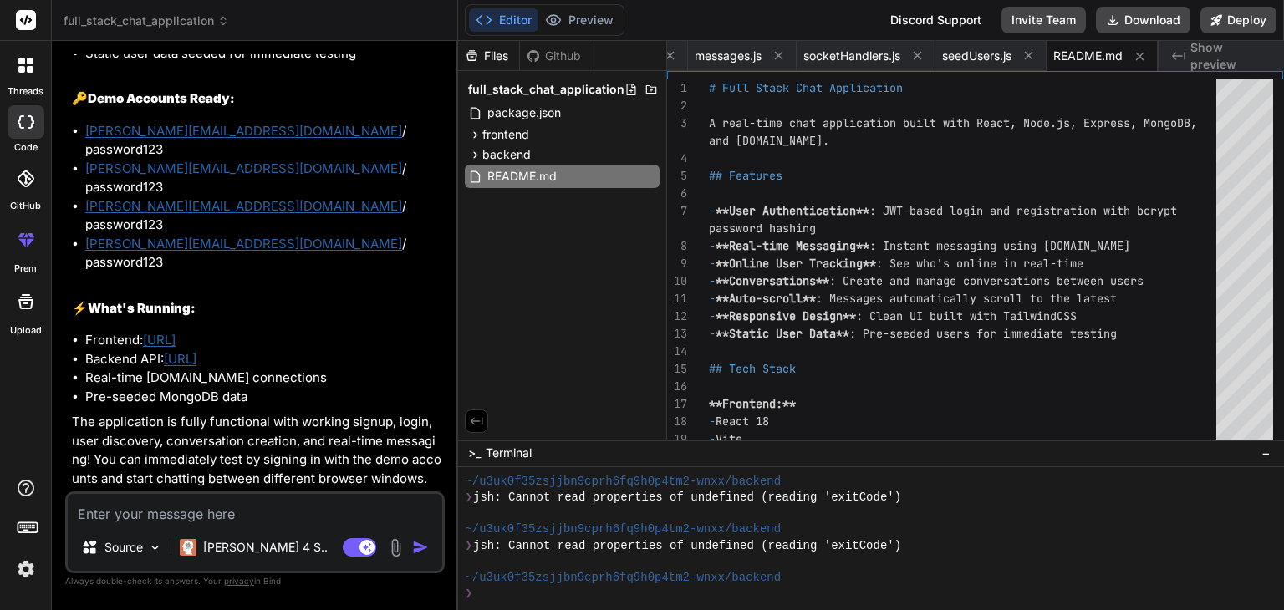
type textarea "x"
type textarea "wh"
type textarea "x"
type textarea "wha"
type textarea "x"
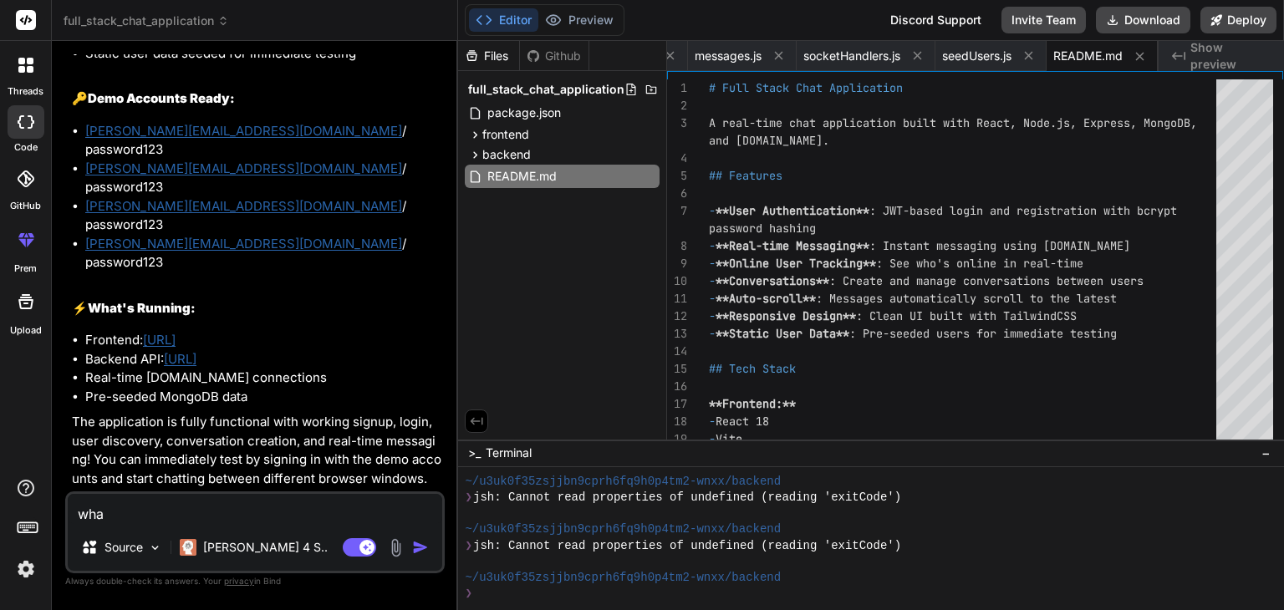
type textarea "what"
type textarea "x"
type textarea "what"
type textarea "x"
type textarea "what a"
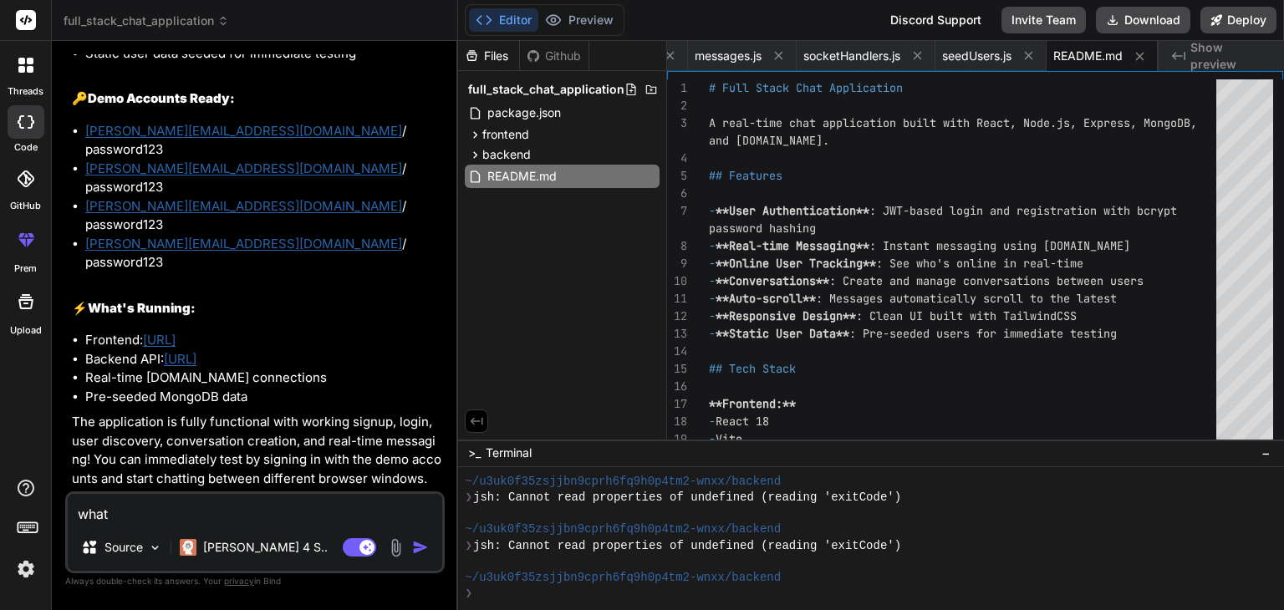
type textarea "x"
type textarea "what ab"
type textarea "x"
type textarea "what abo"
type textarea "x"
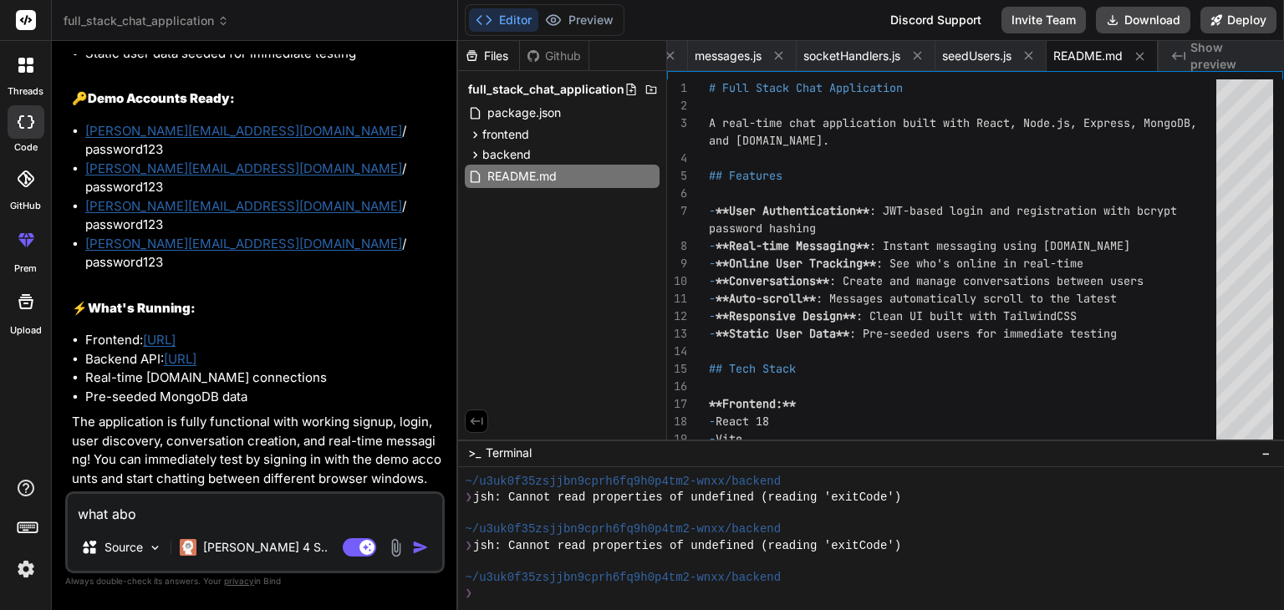
type textarea "what abou"
type textarea "x"
type textarea "what about"
type textarea "x"
type textarea "what about"
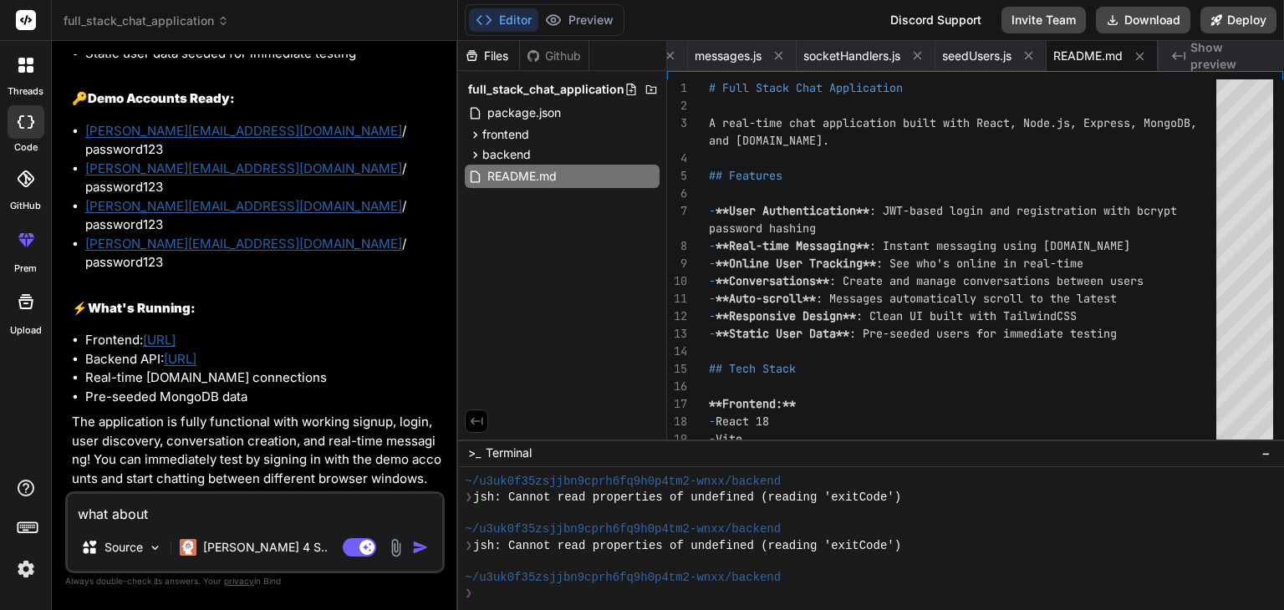
type textarea "x"
type textarea "what about p"
type textarea "x"
type textarea "what about pr"
type textarea "x"
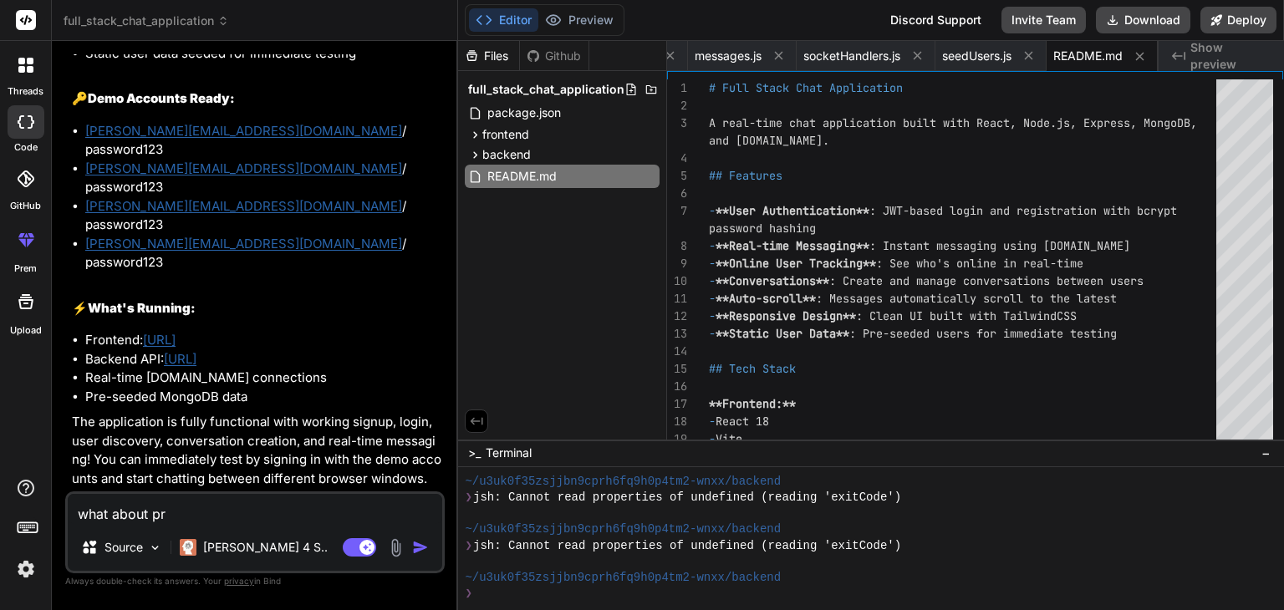
type textarea "what about pre"
type textarea "x"
type textarea "what about prev"
type textarea "x"
type textarea "what about previ"
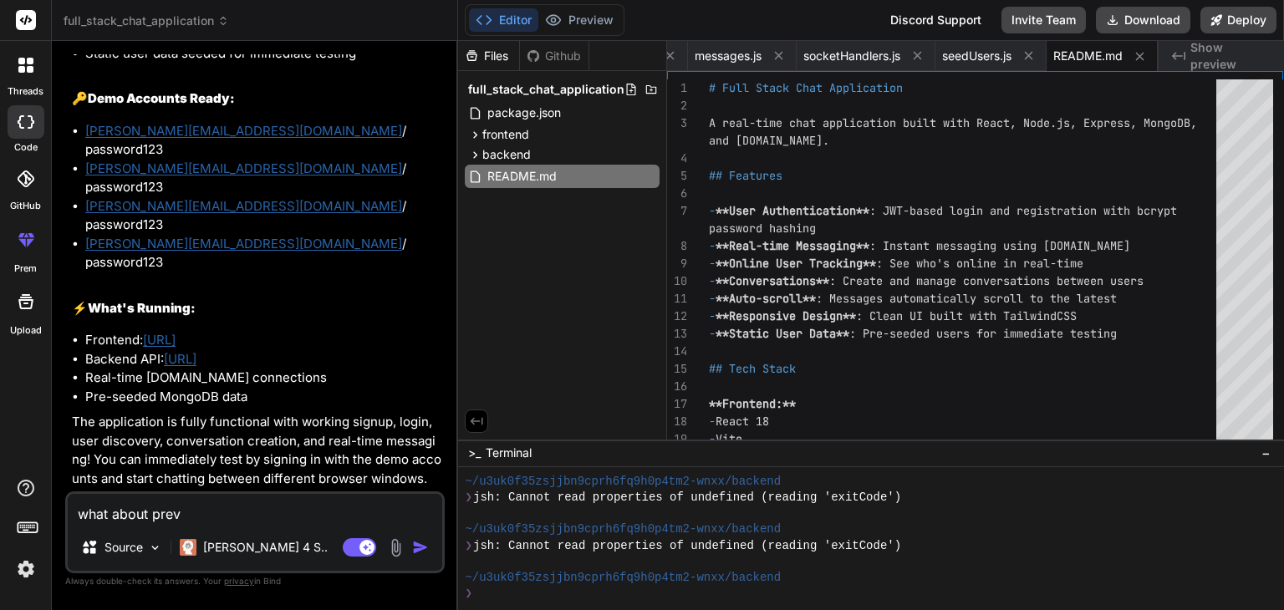
type textarea "x"
type textarea "what about previe"
type textarea "x"
type textarea "what about preview"
type textarea "x"
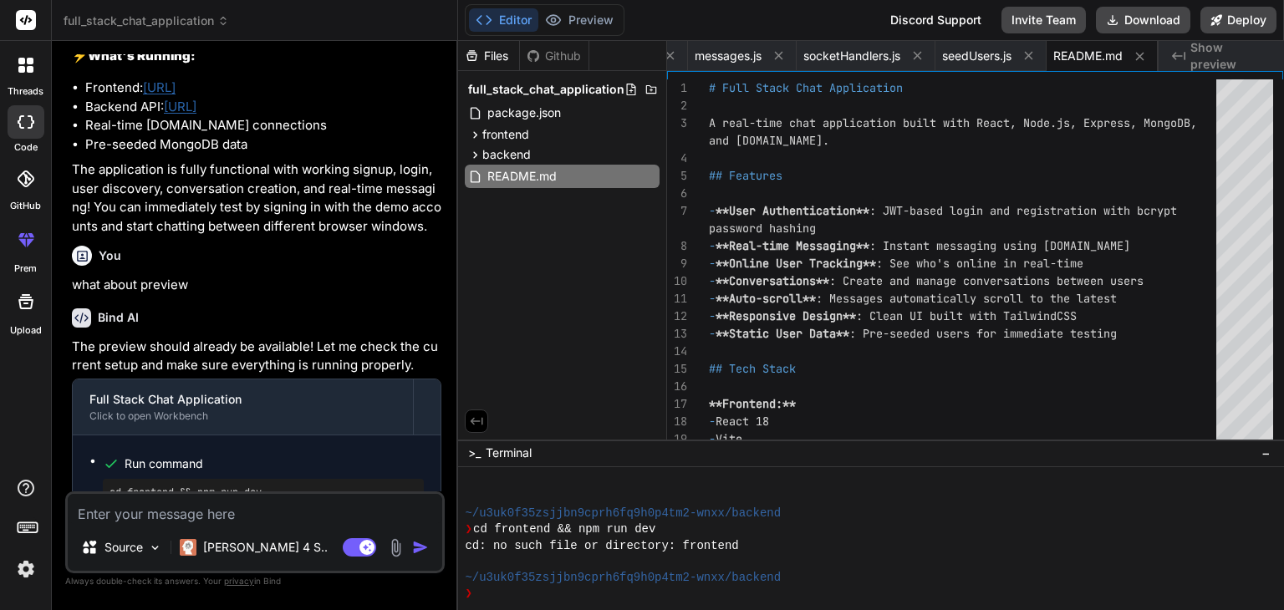
scroll to position [1203, 0]
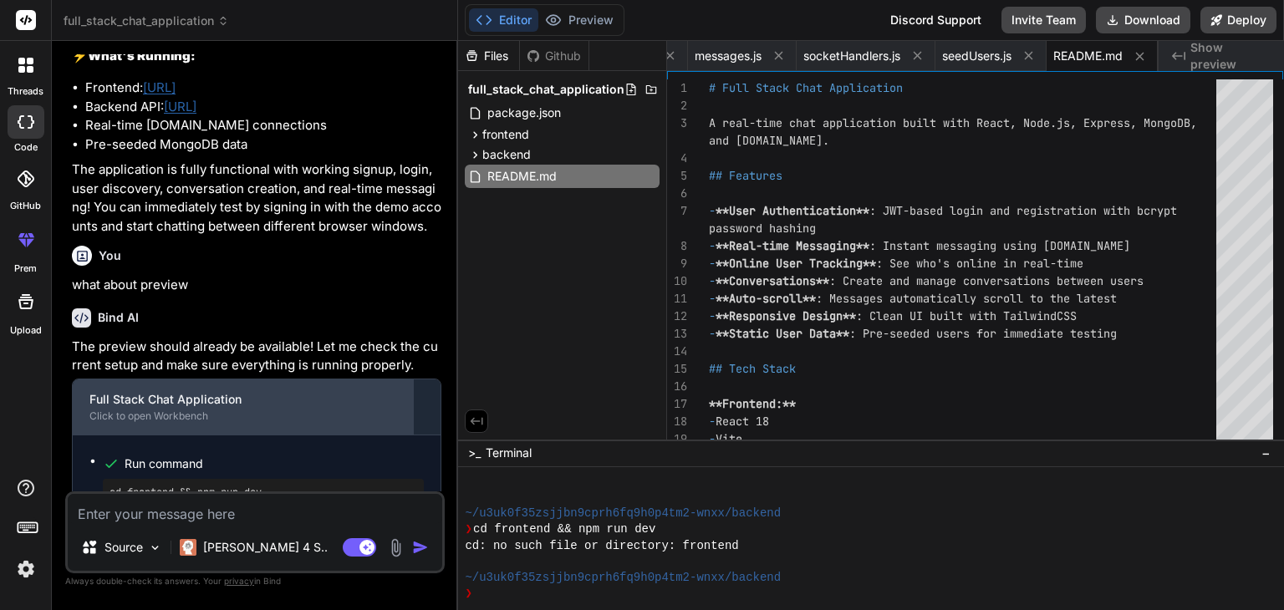
type textarea "x"
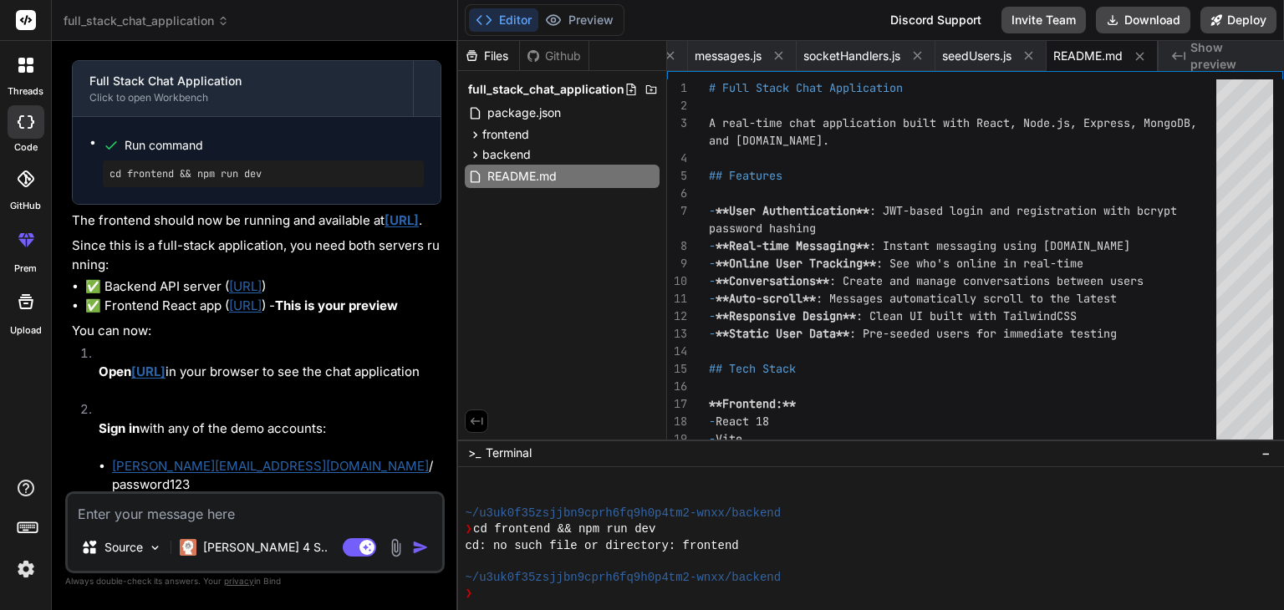
scroll to position [3867, 0]
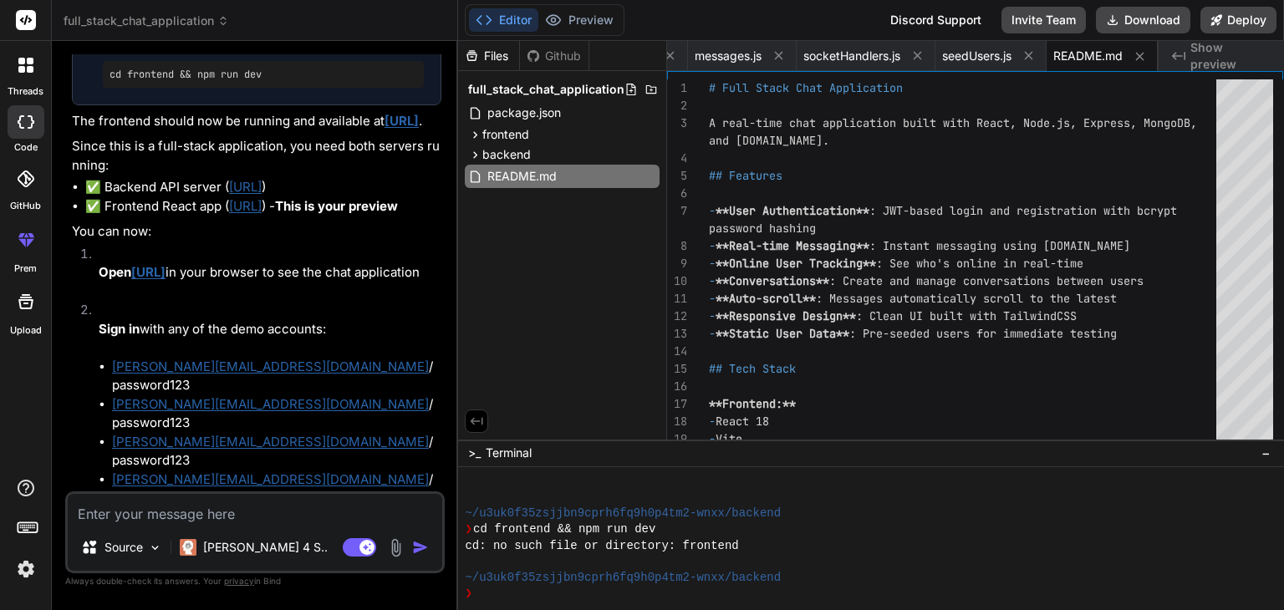
click at [262, 195] on link "[URL]" at bounding box center [245, 187] width 33 height 16
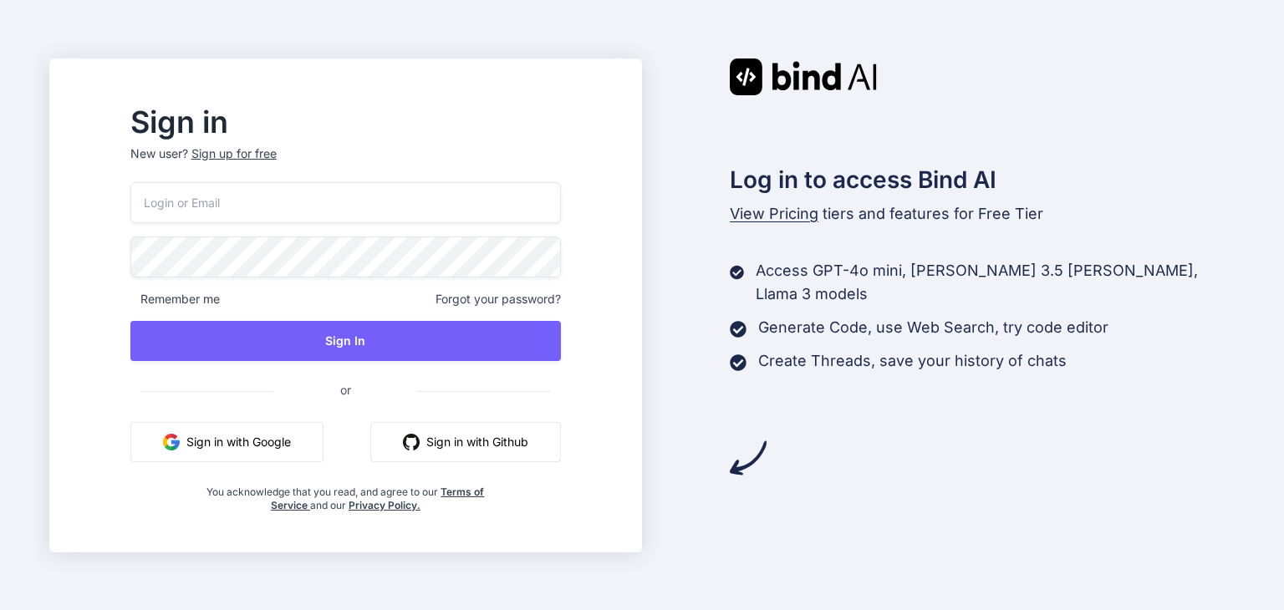
click at [298, 439] on button "Sign in with Google" at bounding box center [226, 442] width 193 height 40
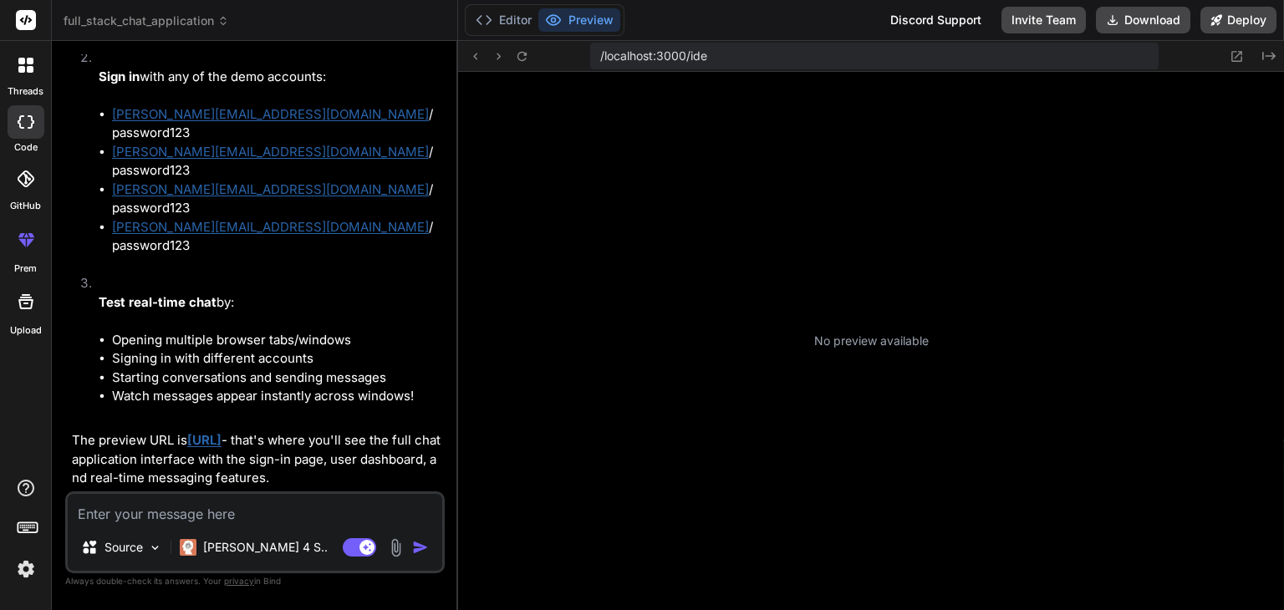
scroll to position [257, 0]
type textarea "x"
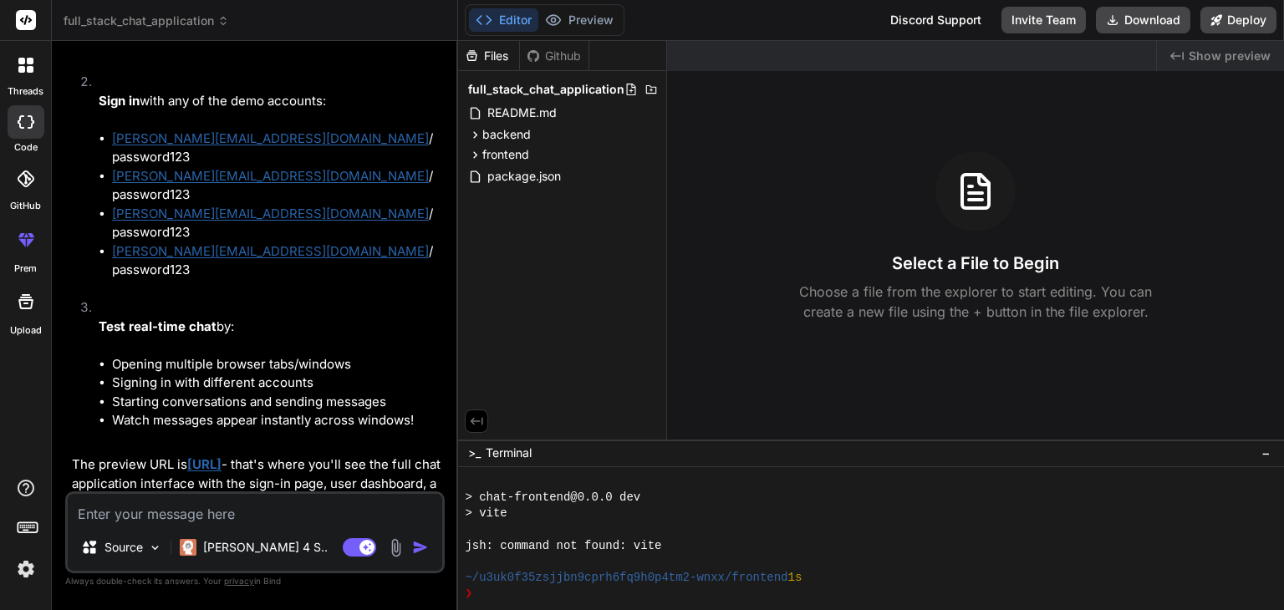
scroll to position [4179, 0]
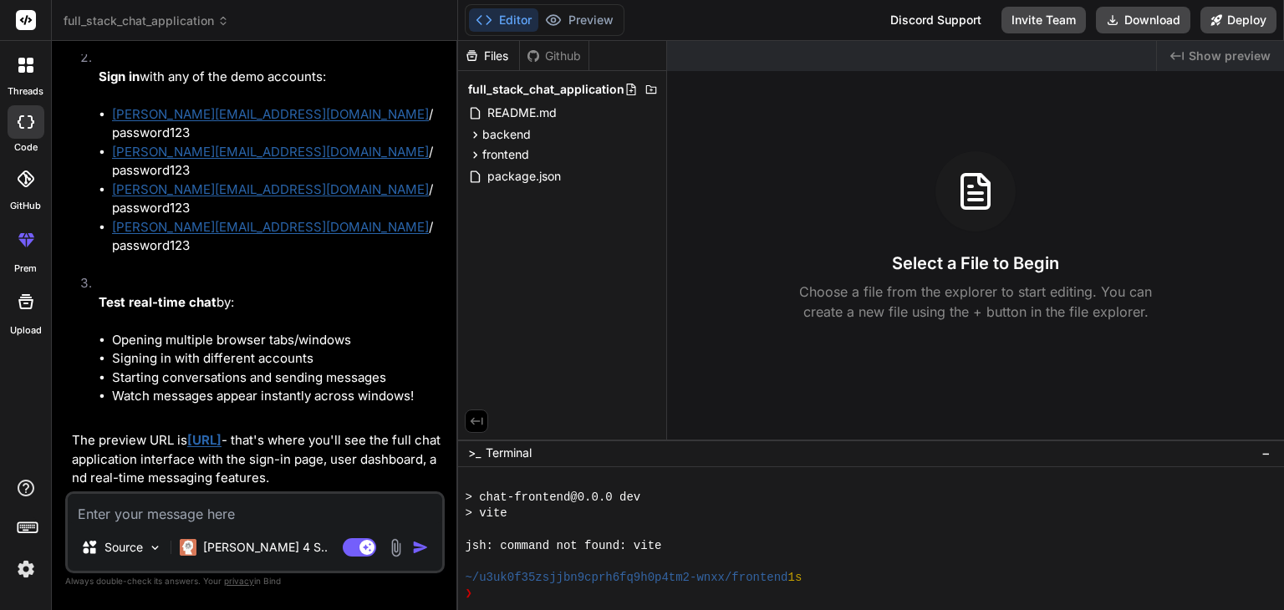
click at [221, 443] on link "[URL]" at bounding box center [204, 440] width 34 height 16
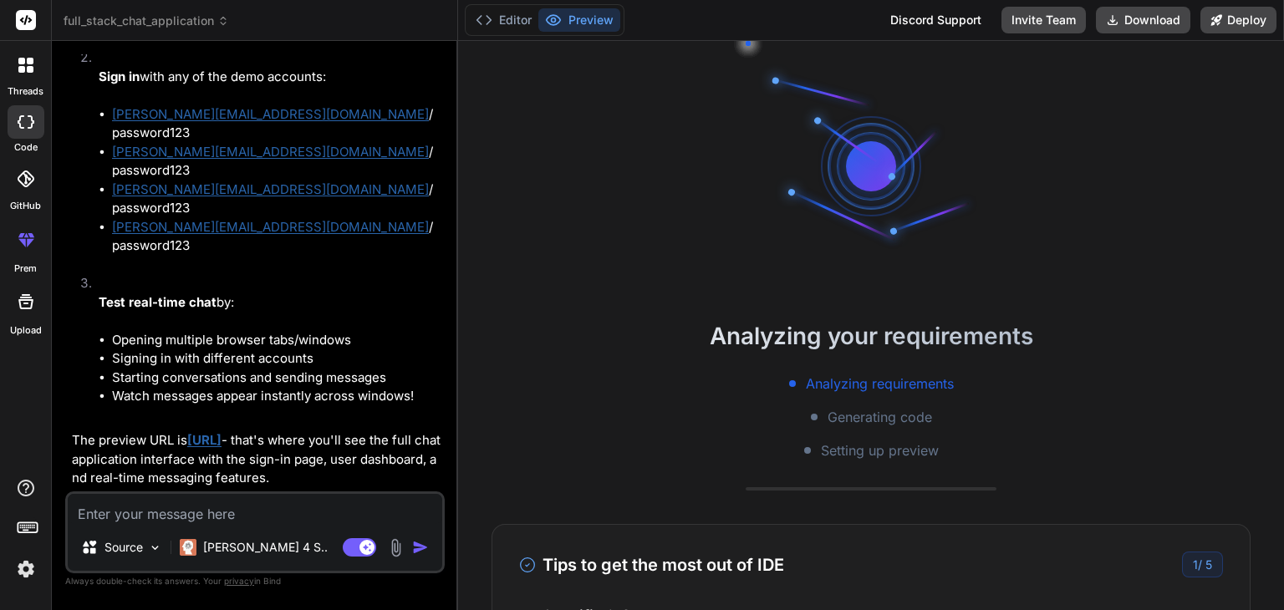
scroll to position [127, 0]
click at [862, 415] on span "Generating code" at bounding box center [879, 417] width 104 height 20
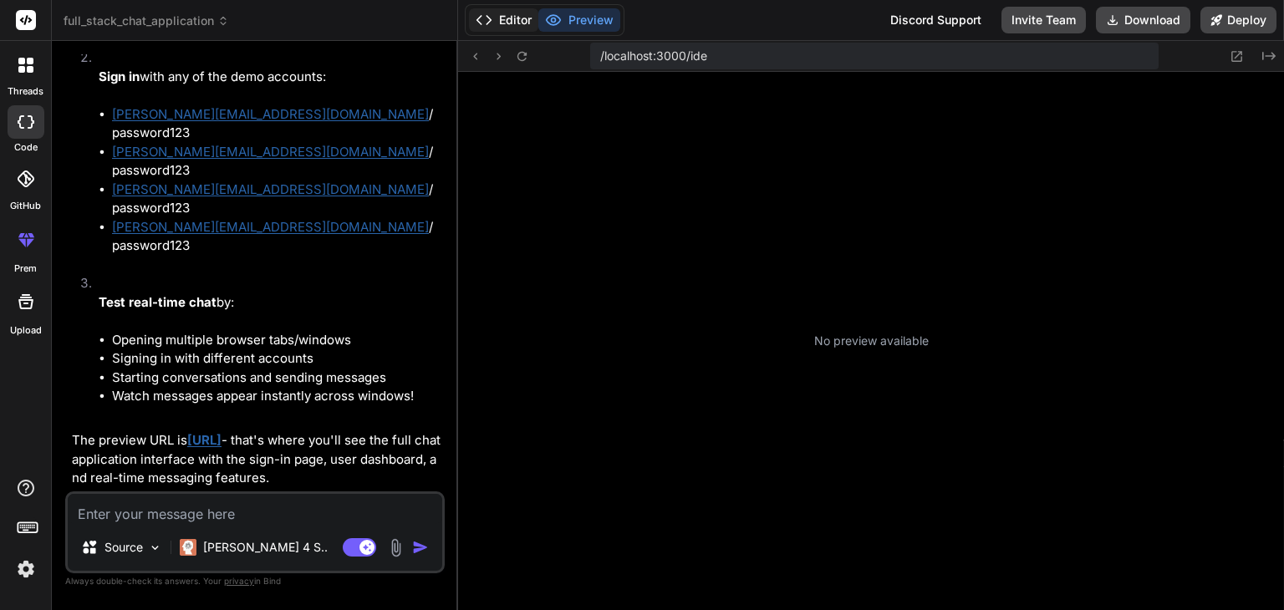
scroll to position [257, 0]
type textarea "x"
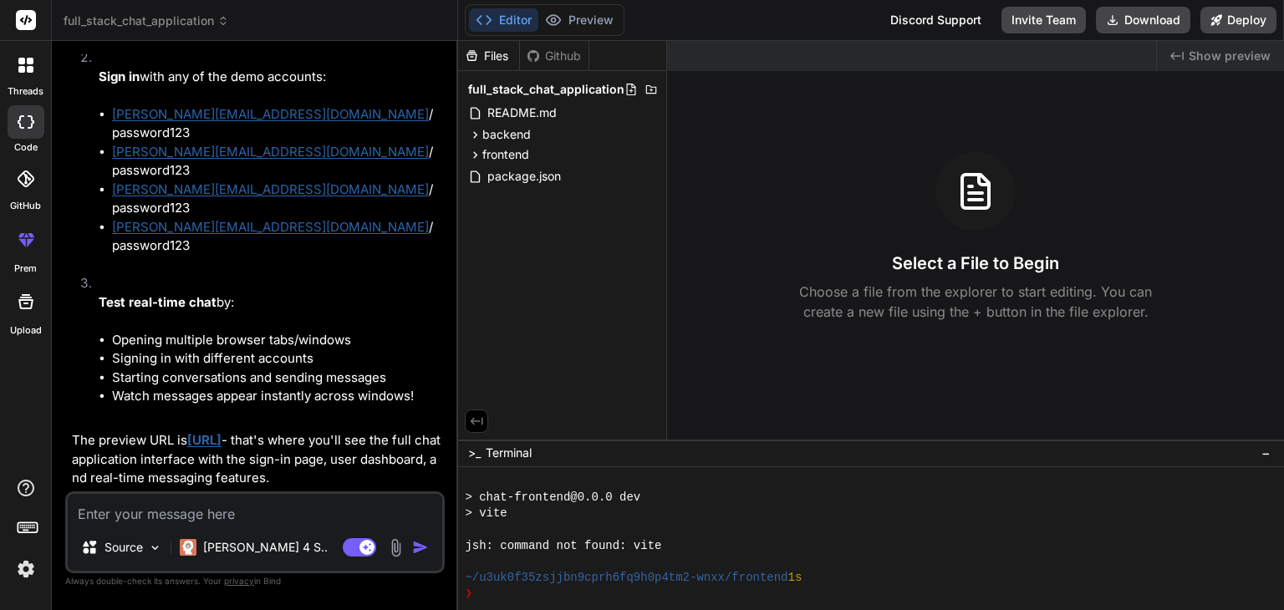
click at [502, 13] on button "Editor" at bounding box center [503, 19] width 69 height 23
click at [1220, 57] on span "Show preview" at bounding box center [1229, 56] width 82 height 17
